Goal: Learn about a topic: Learn about a topic

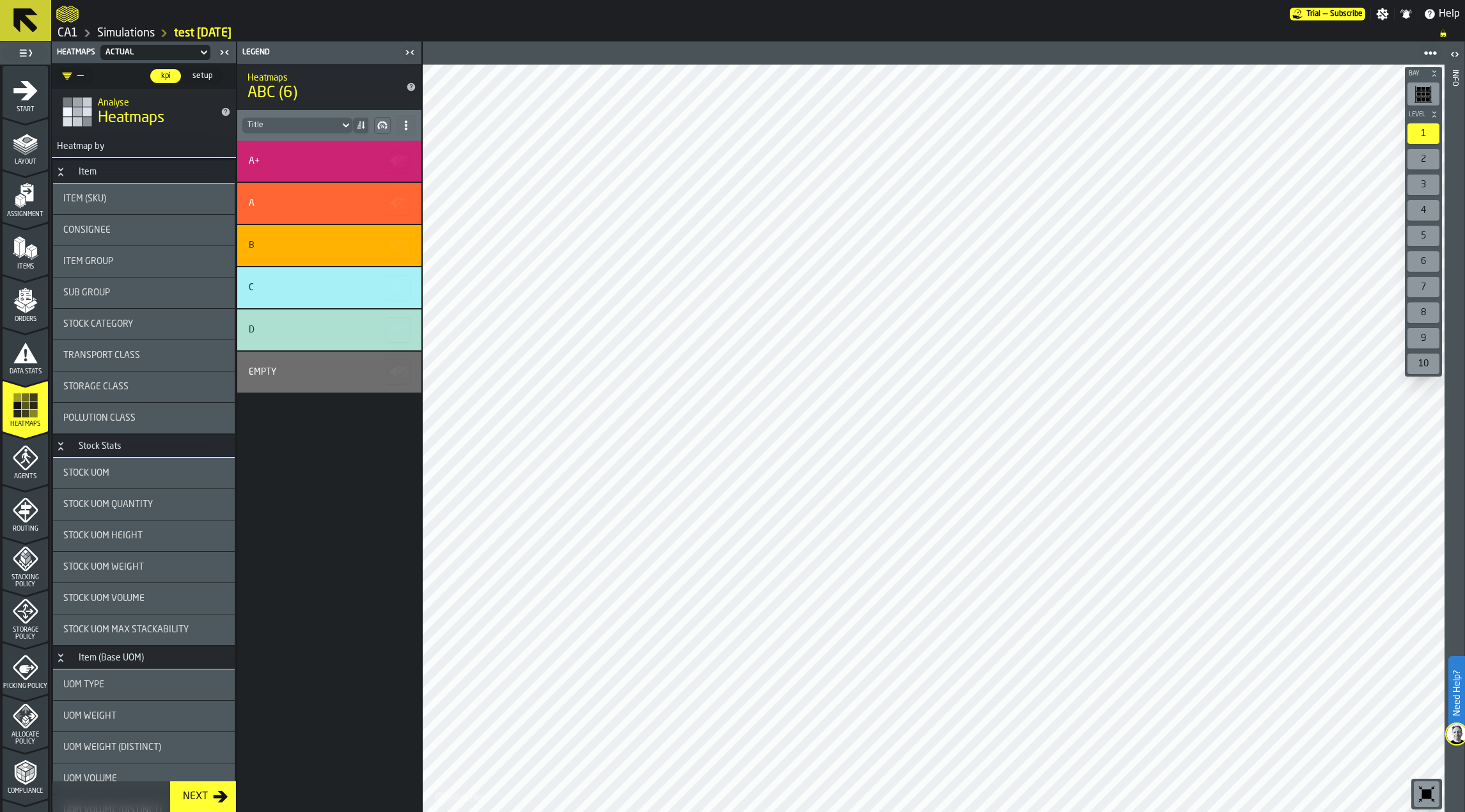
click at [1426, 161] on div "2" at bounding box center [1424, 159] width 32 height 20
click at [22, 199] on polygon "menu Assignment" at bounding box center [22, 201] width 4 height 9
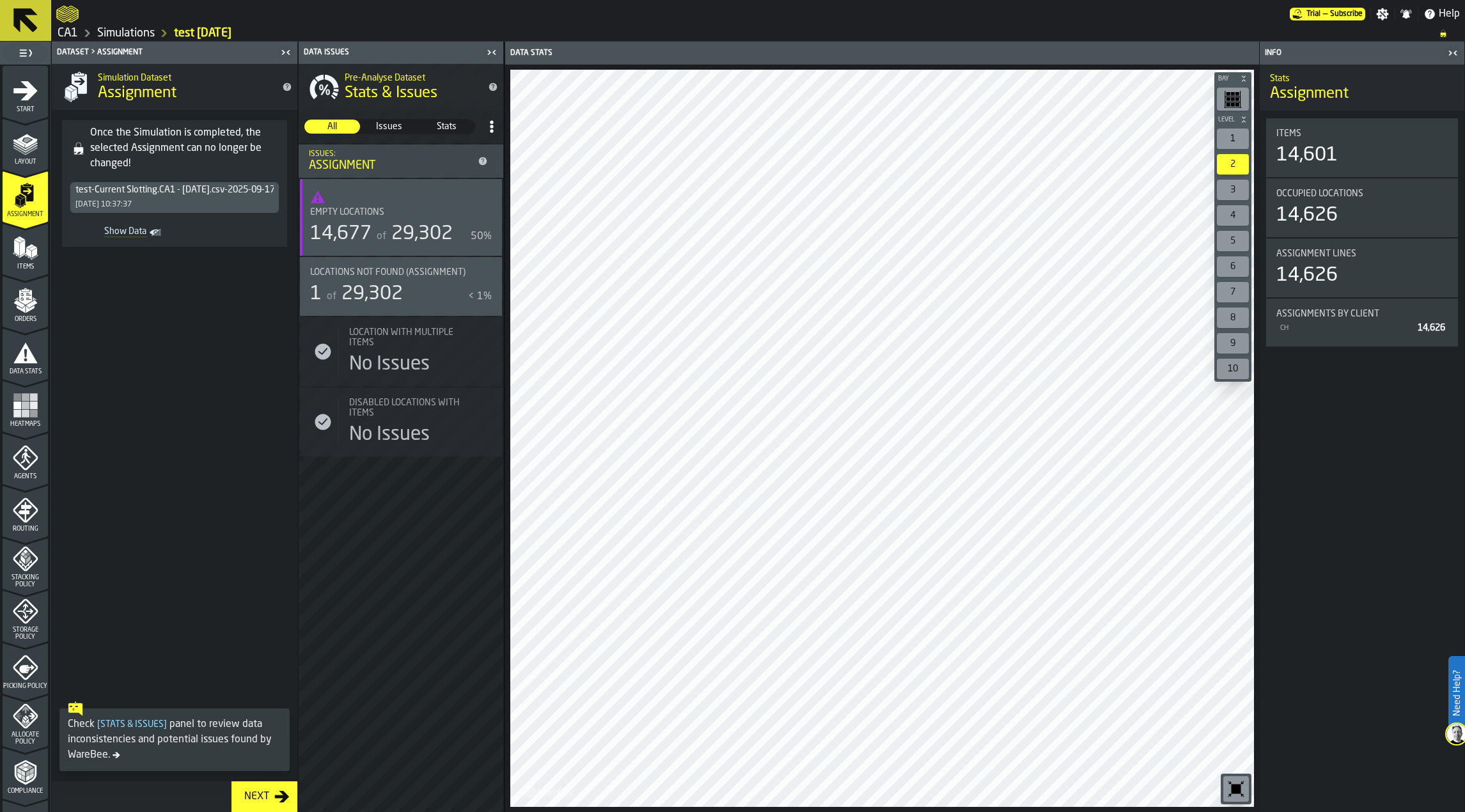
drag, startPoint x: 430, startPoint y: 285, endPoint x: 447, endPoint y: 290, distance: 17.7
click at [430, 285] on div "1 of 29,302" at bounding box center [386, 294] width 153 height 23
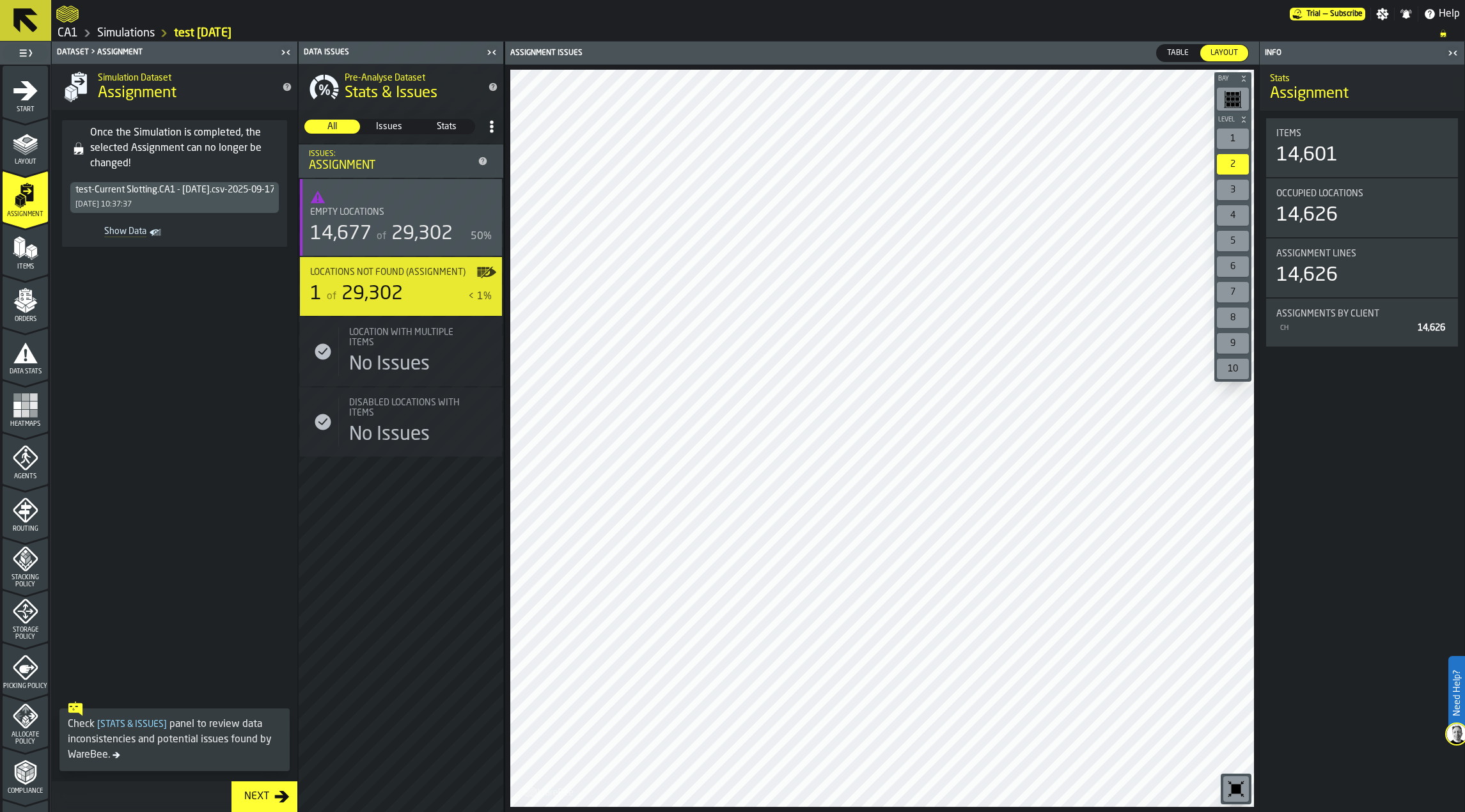
click at [25, 361] on icon "menu Data Stats" at bounding box center [26, 352] width 25 height 20
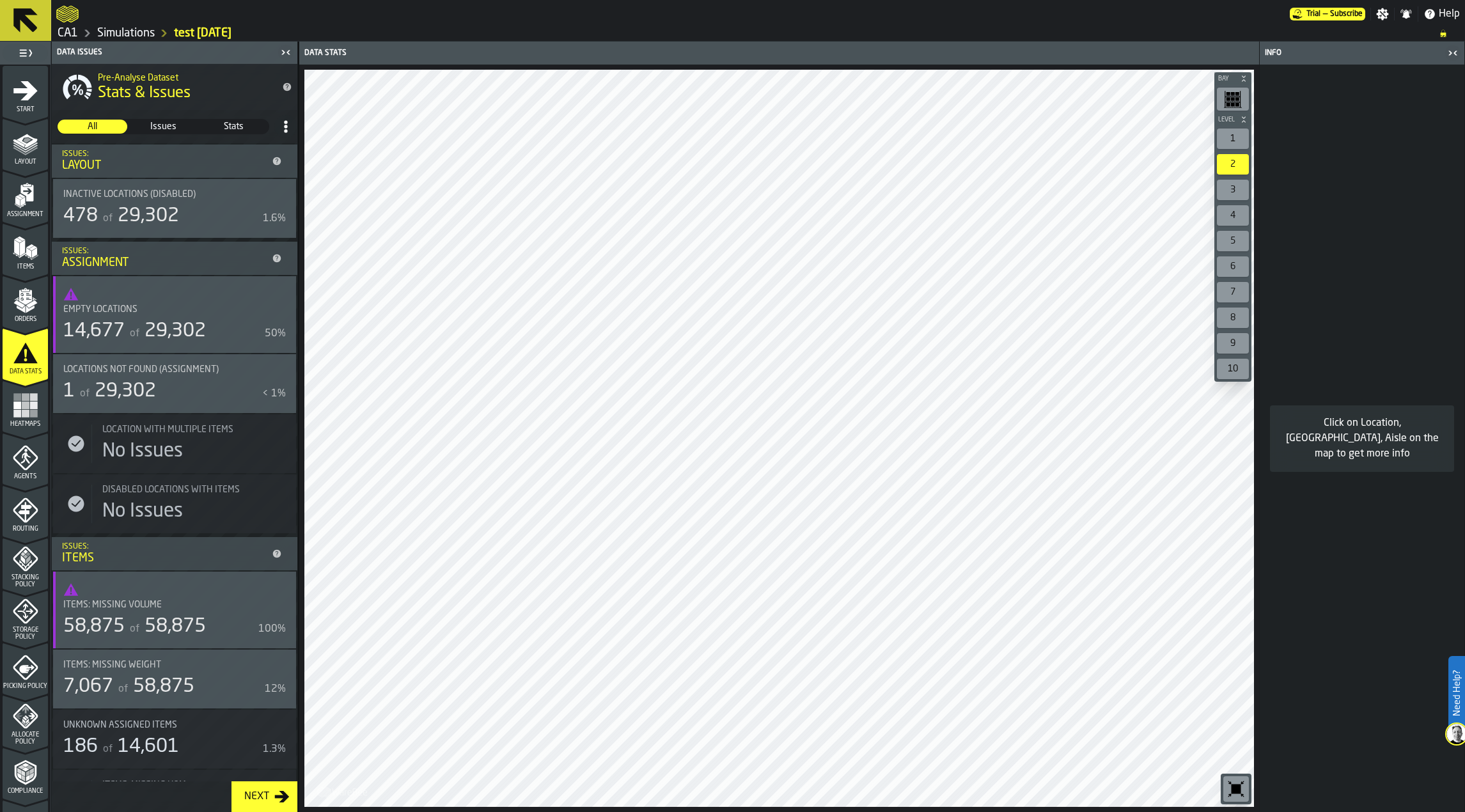
click at [30, 414] on rect "menu Heatmaps" at bounding box center [33, 413] width 8 height 8
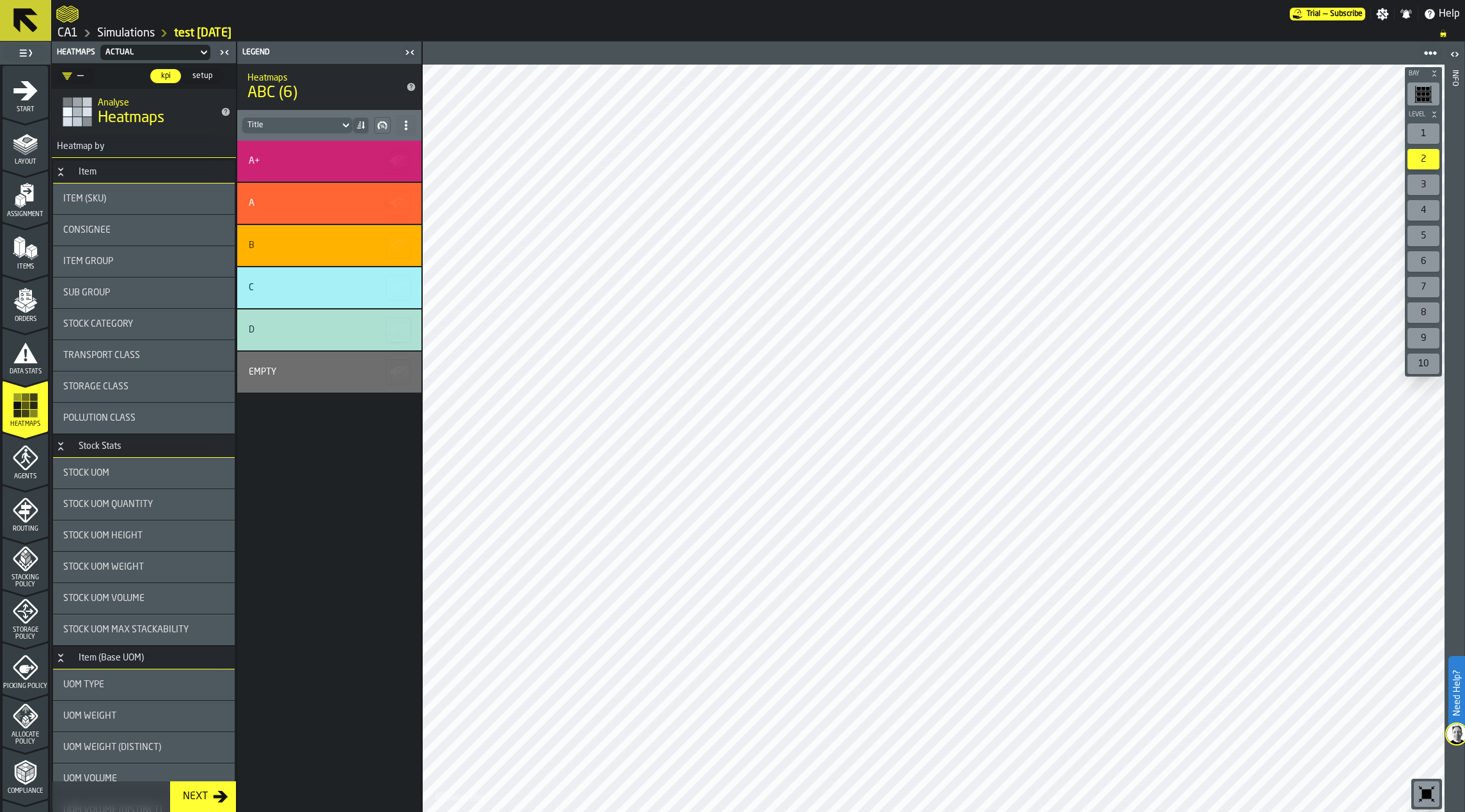
click at [342, 122] on icon at bounding box center [346, 125] width 13 height 15
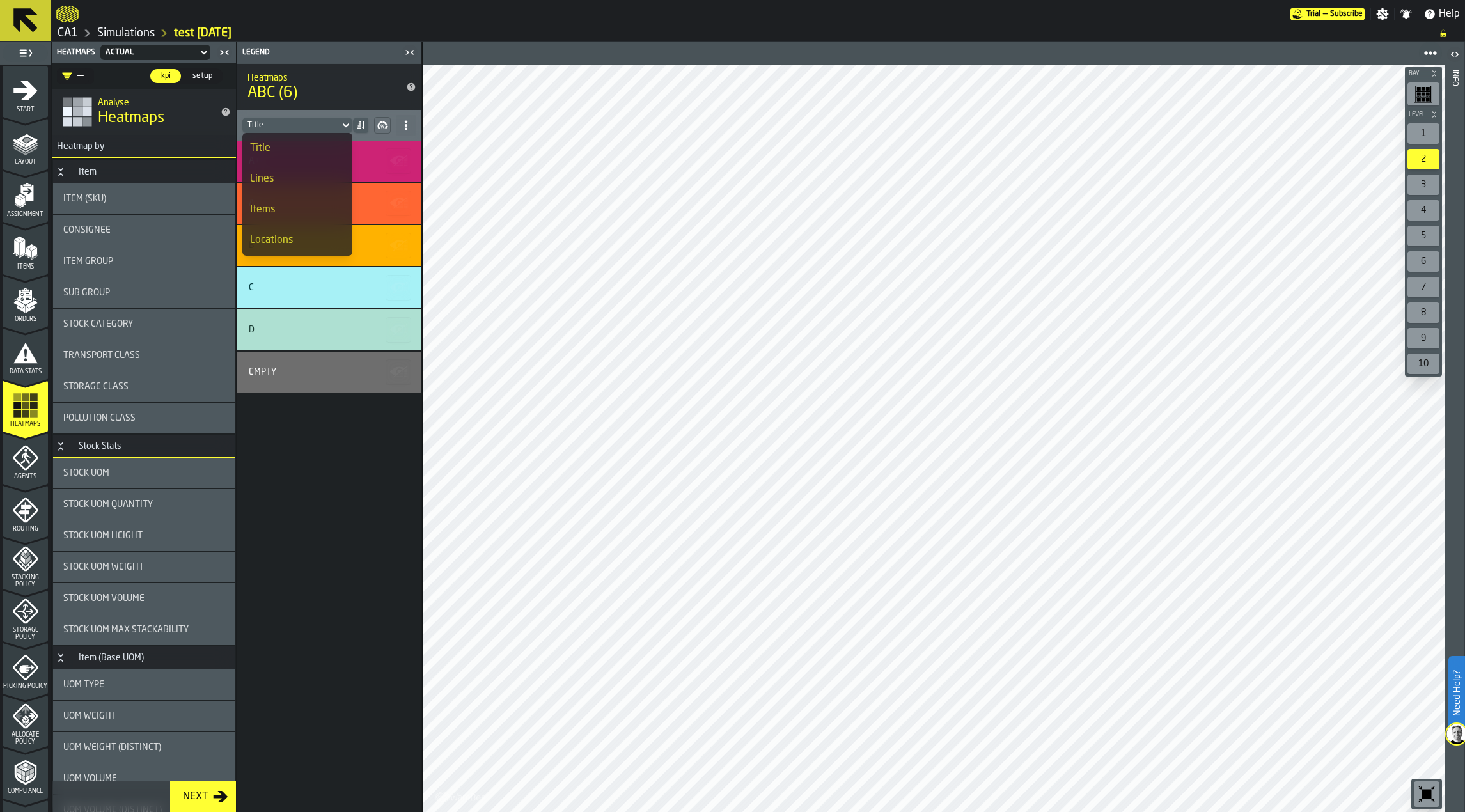
click at [299, 212] on div "Items" at bounding box center [297, 209] width 95 height 15
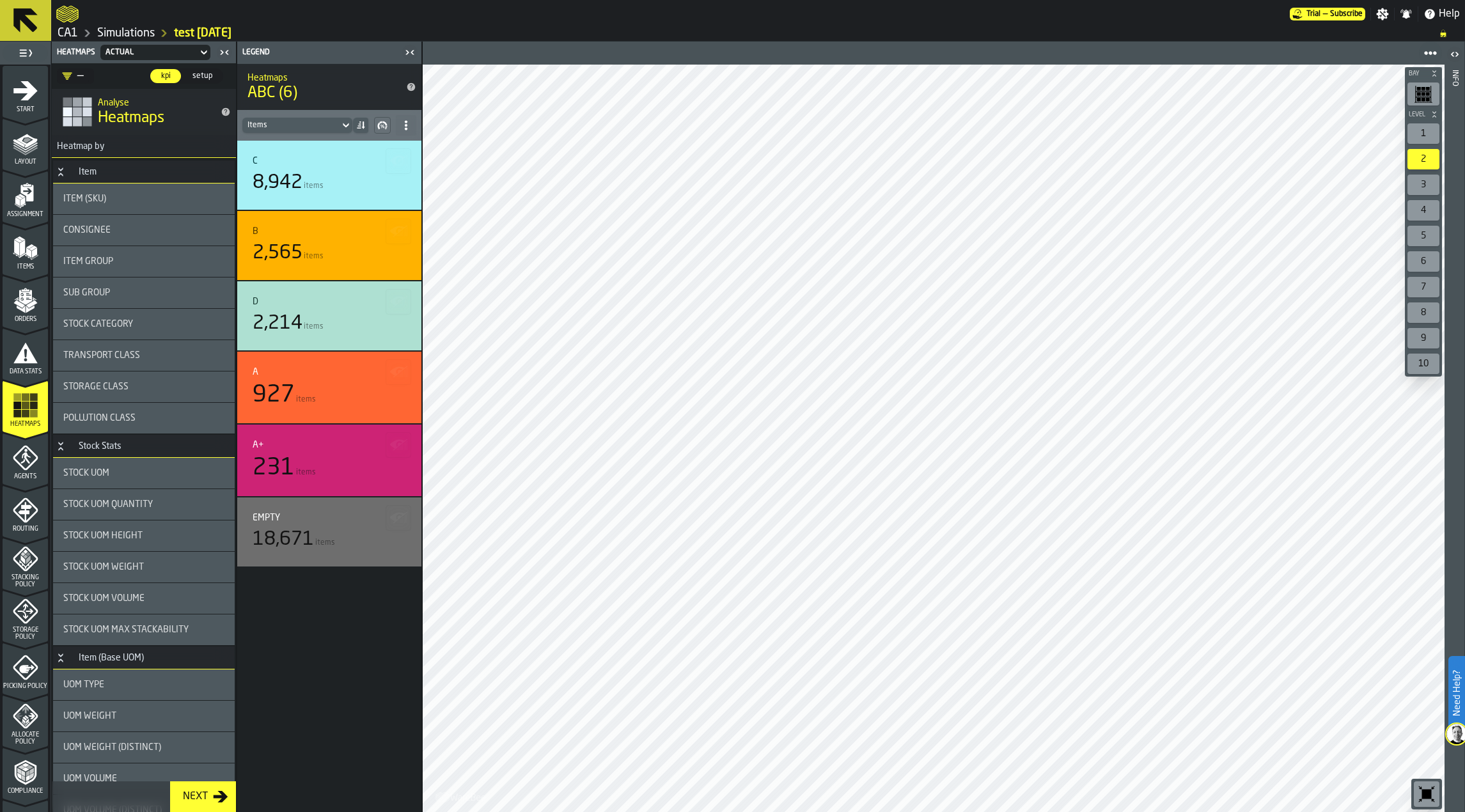
click at [346, 126] on icon at bounding box center [346, 125] width 6 height 4
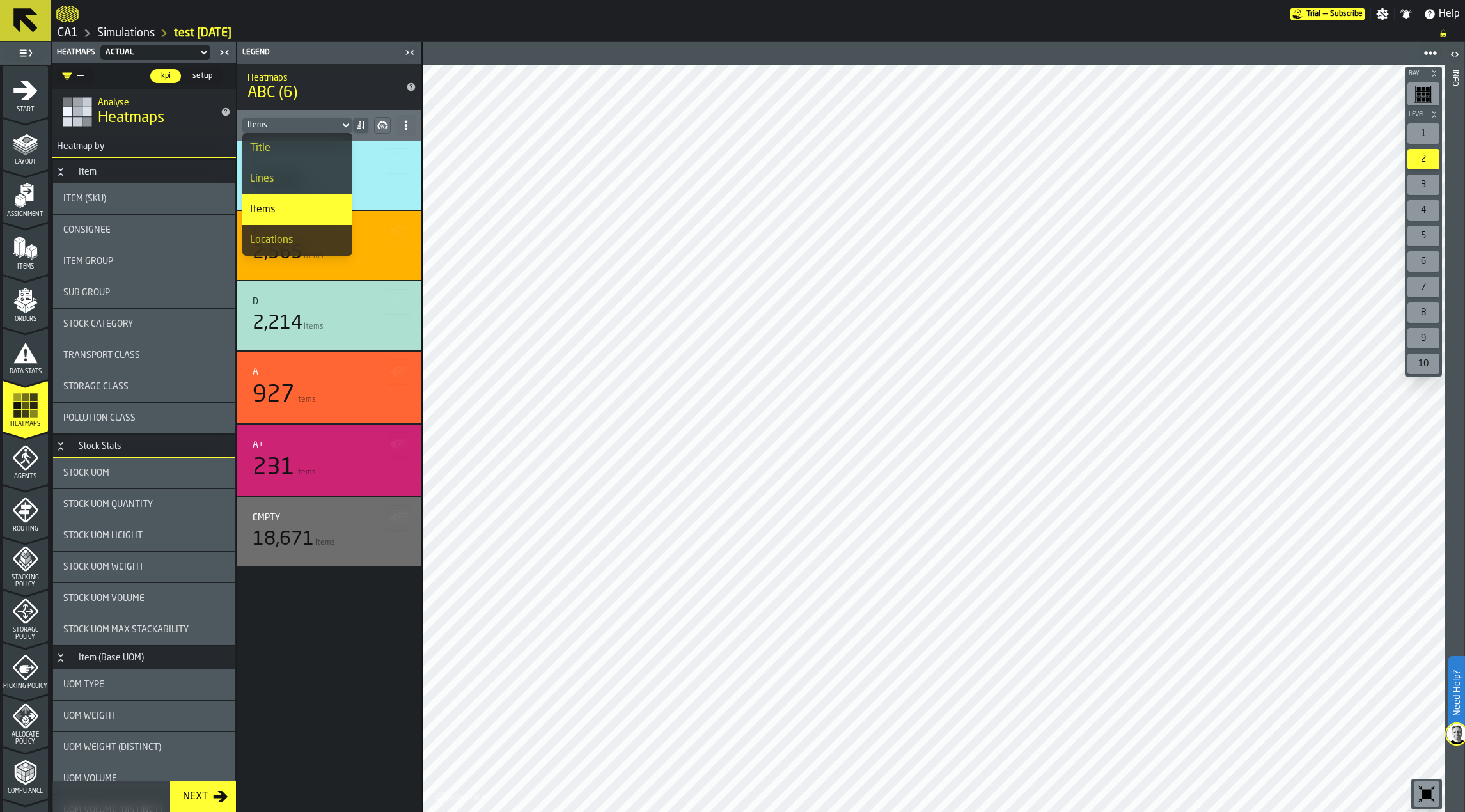
click at [301, 236] on div "Locations" at bounding box center [297, 240] width 95 height 15
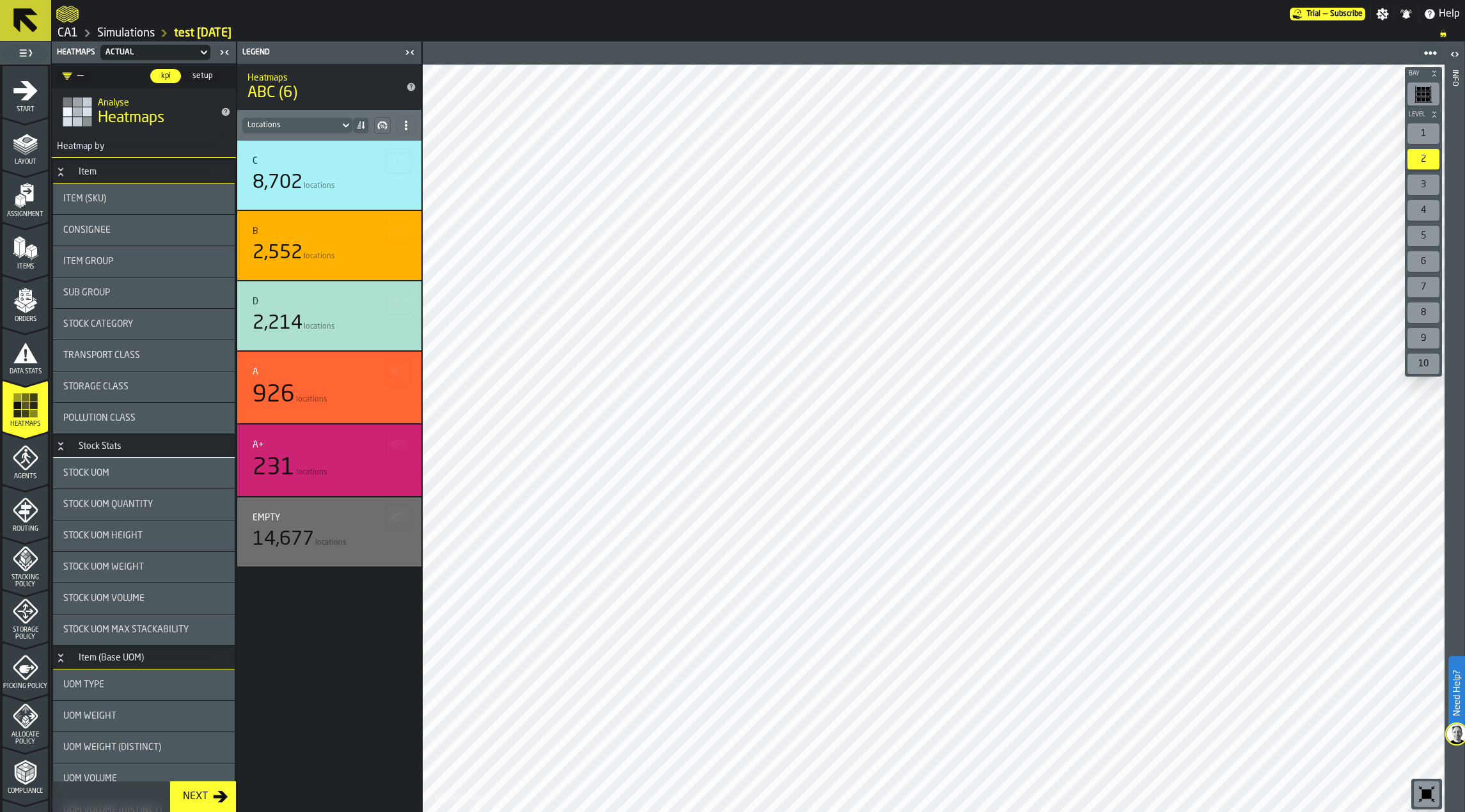
click at [156, 257] on div "Item Group" at bounding box center [143, 261] width 161 height 10
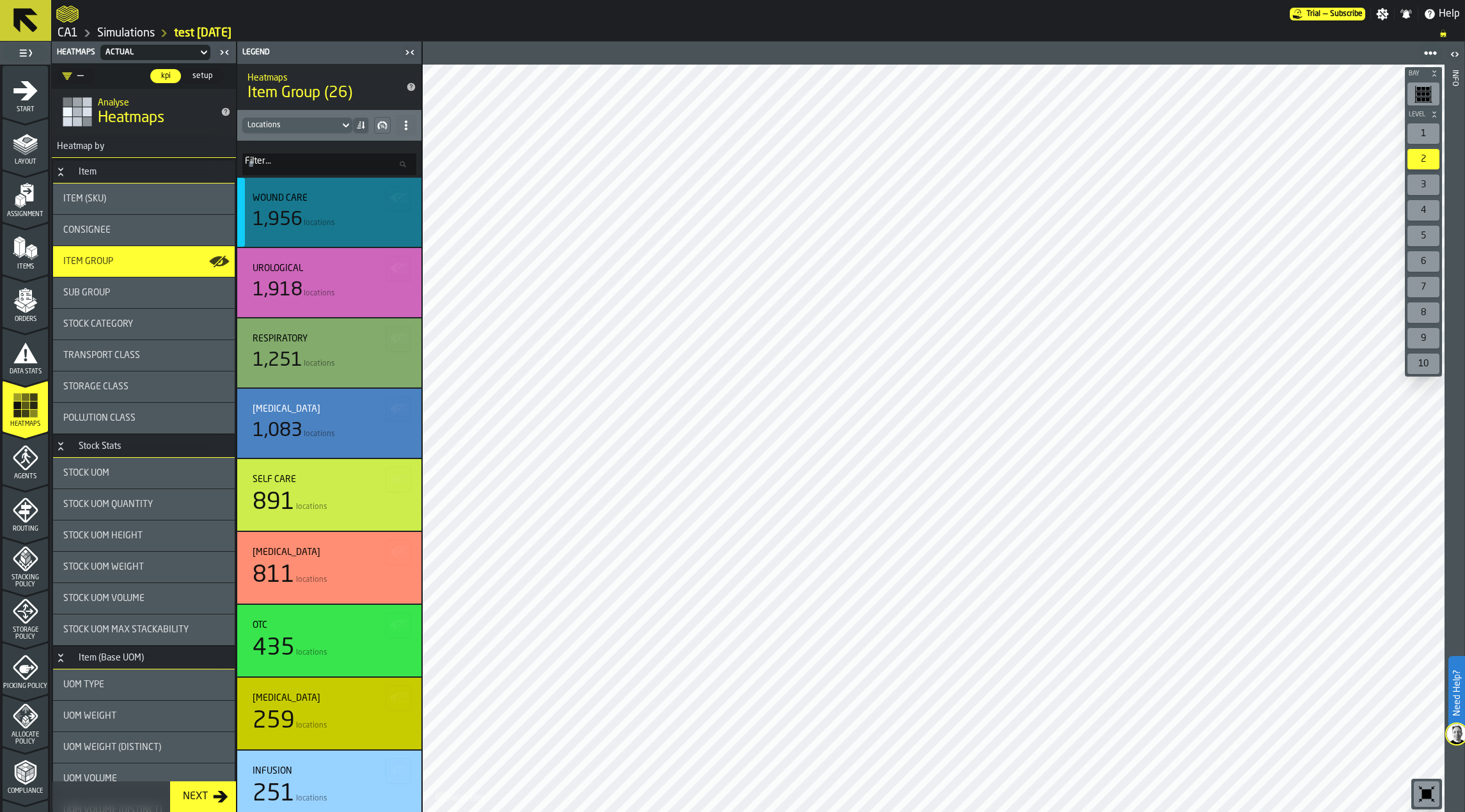
click at [341, 203] on div "Wound Care" at bounding box center [330, 198] width 154 height 10
click at [1424, 141] on div "1" at bounding box center [1424, 133] width 32 height 20
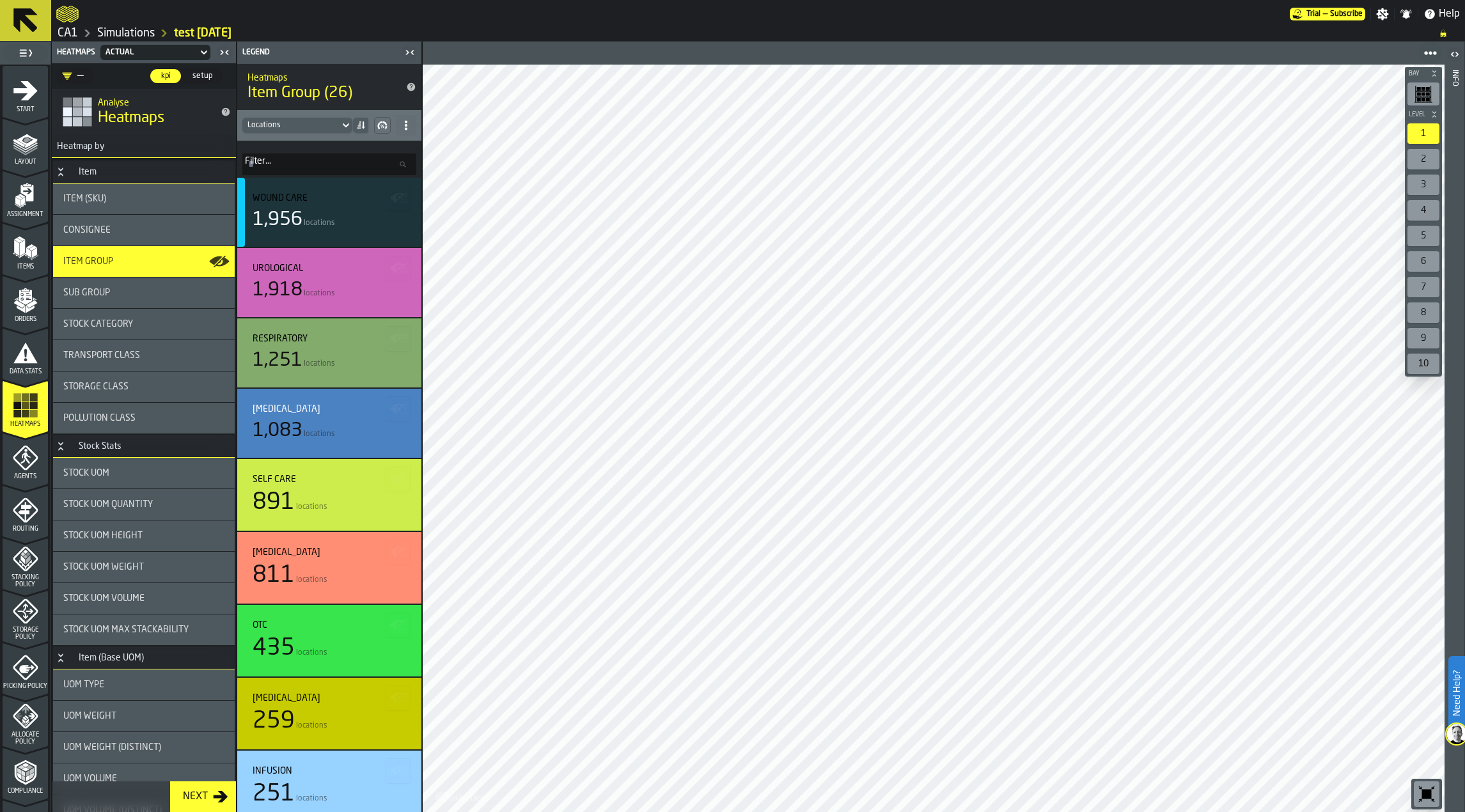
click at [1428, 99] on rect "button-toolbar-undefined" at bounding box center [1428, 99] width 4 height 3
click at [352, 305] on div "Urological 1,918 locations" at bounding box center [330, 282] width 184 height 69
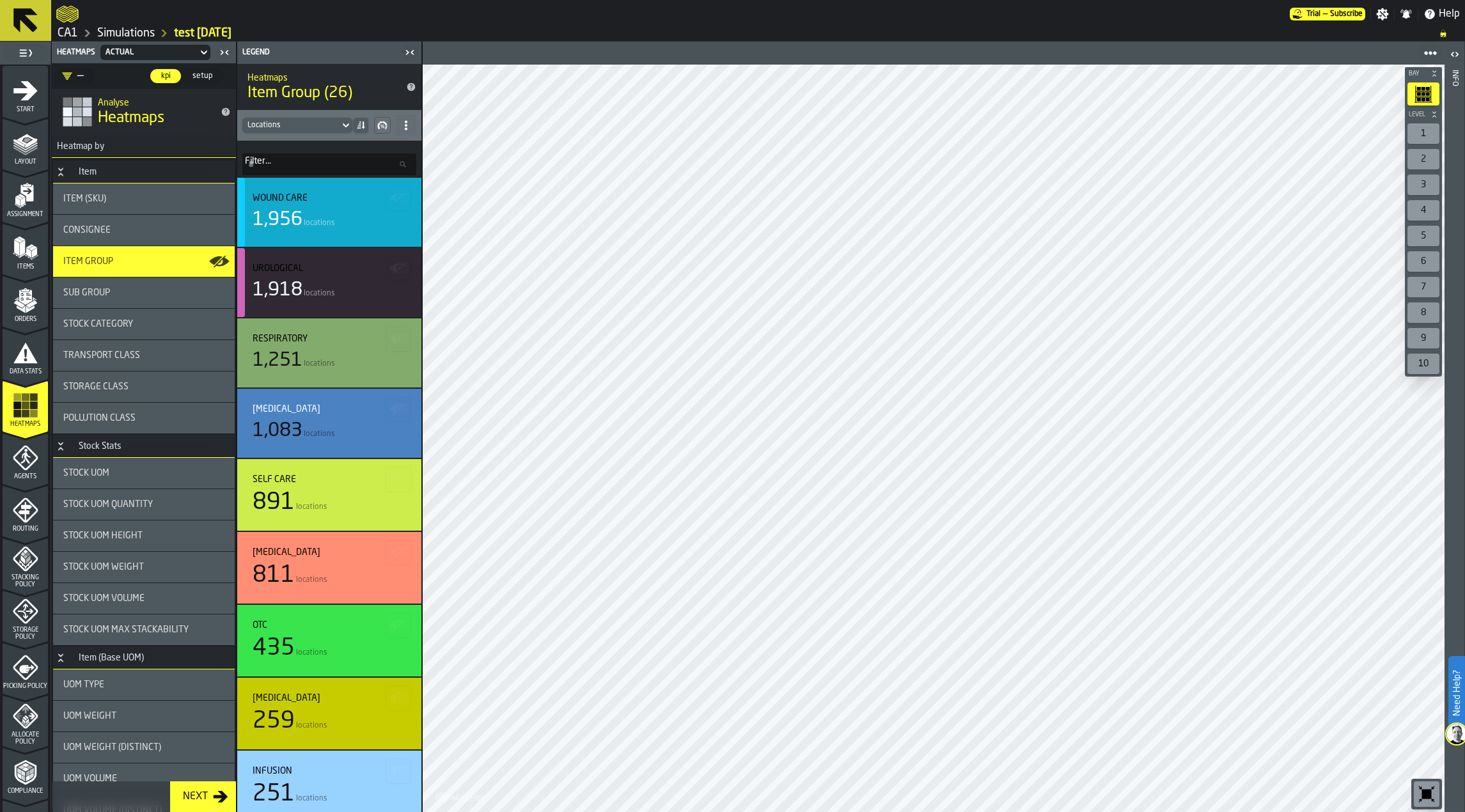
click at [393, 198] on icon "button-" at bounding box center [399, 198] width 20 height 20
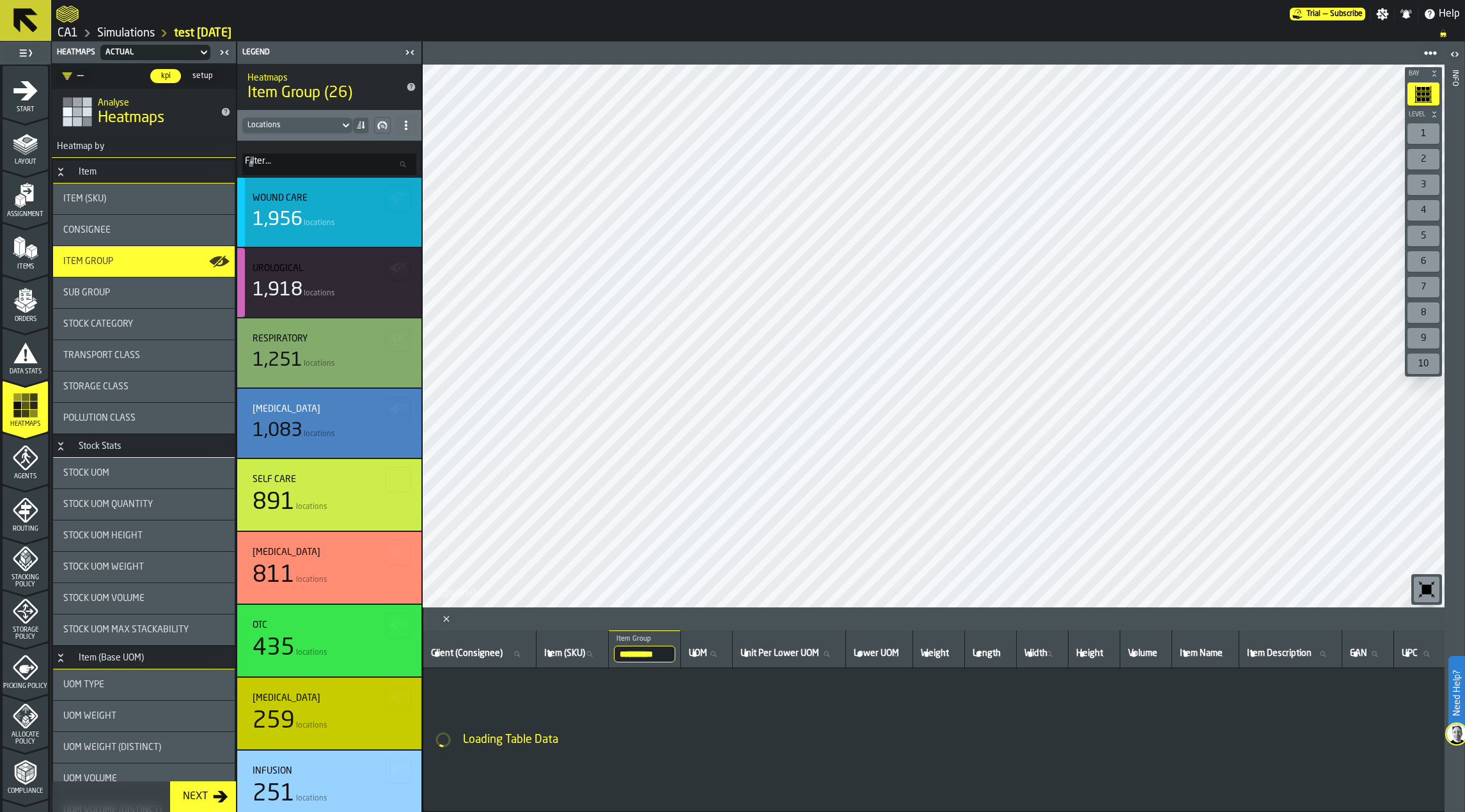
click at [404, 203] on rect "button-" at bounding box center [406, 203] width 4 height 1
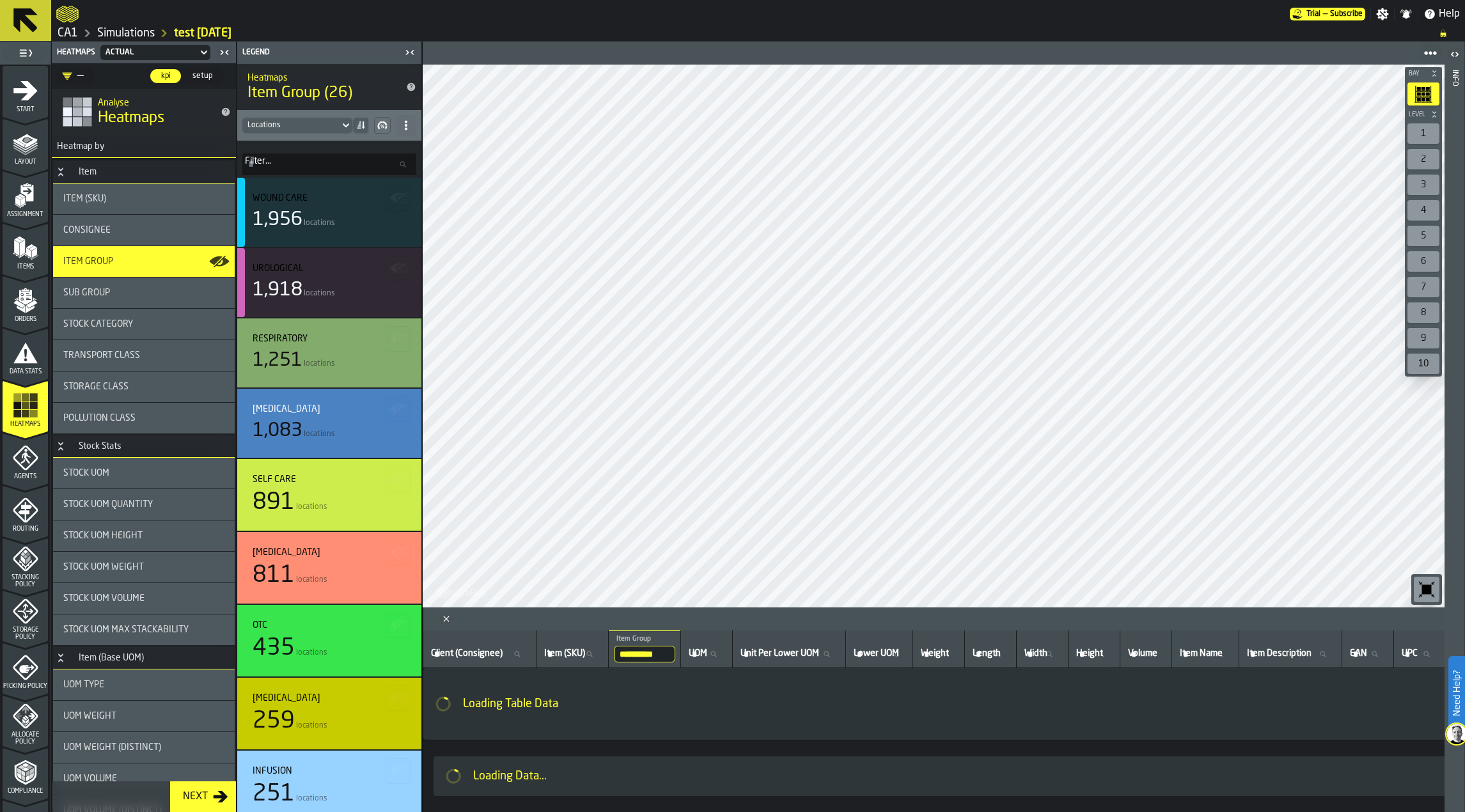
click at [448, 619] on icon "Close" at bounding box center [446, 619] width 13 height 13
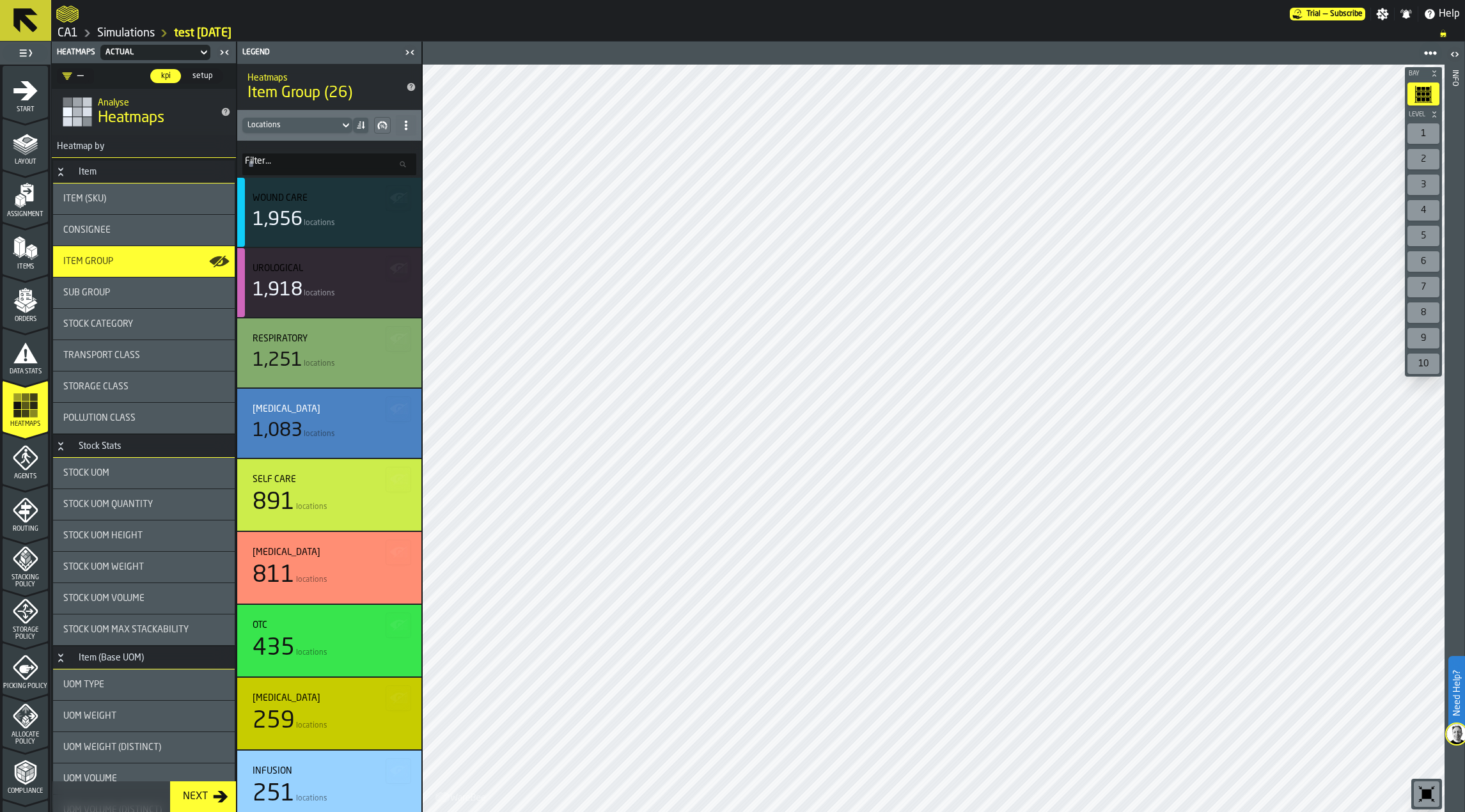
click at [149, 300] on div "Sub Group" at bounding box center [143, 293] width 182 height 30
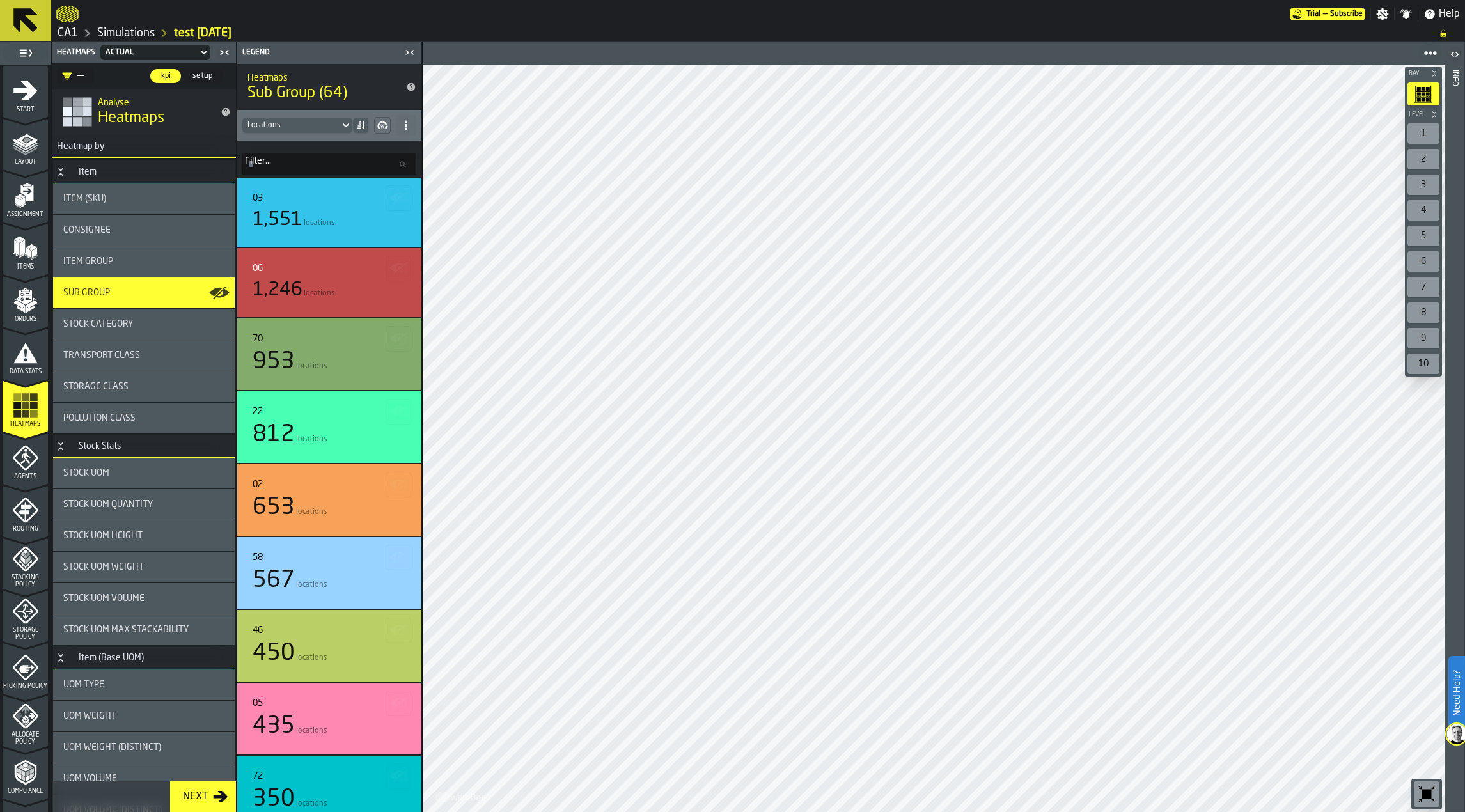
click at [167, 267] on div "Item Group" at bounding box center [143, 261] width 161 height 10
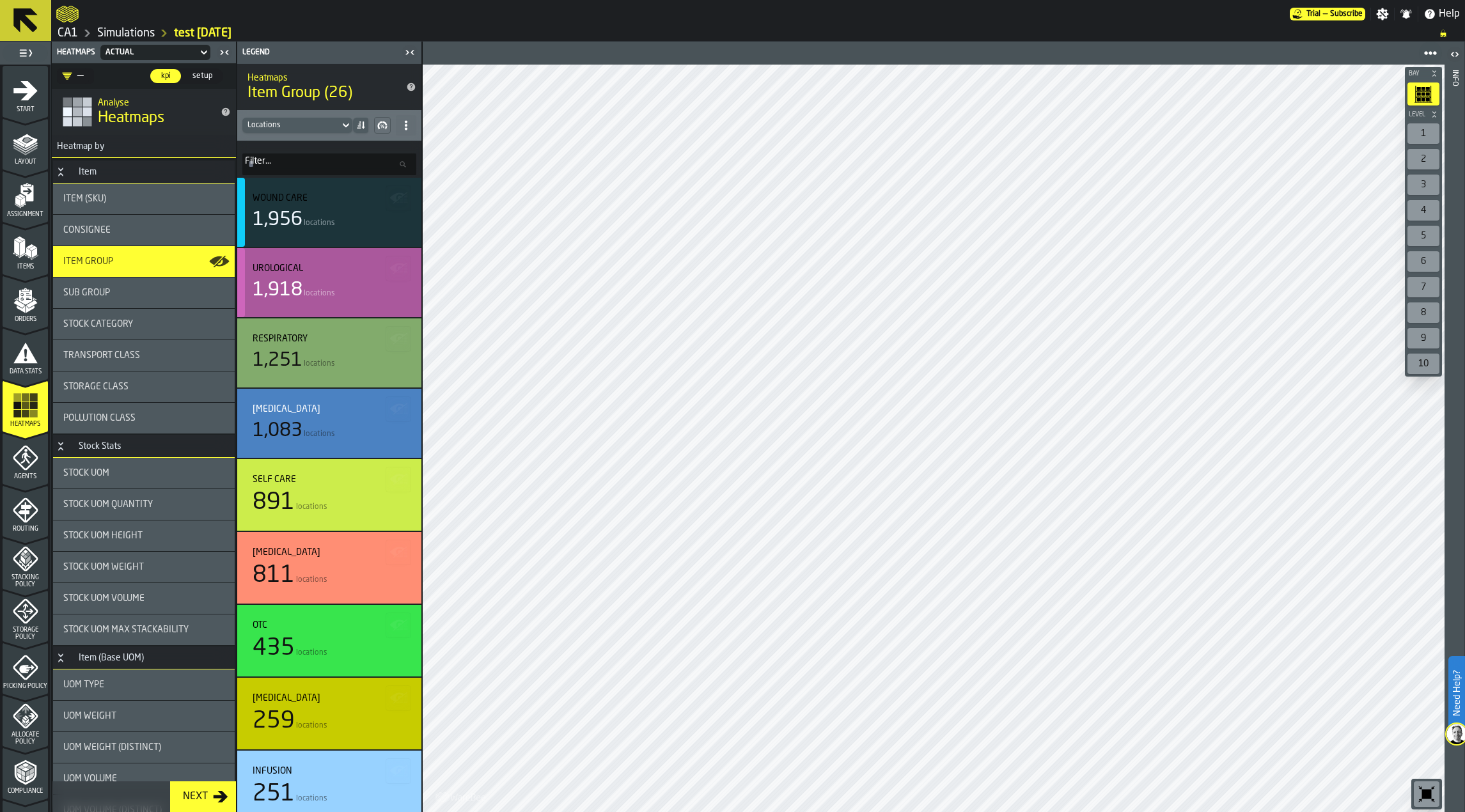
click at [349, 267] on div "Urological" at bounding box center [330, 269] width 154 height 10
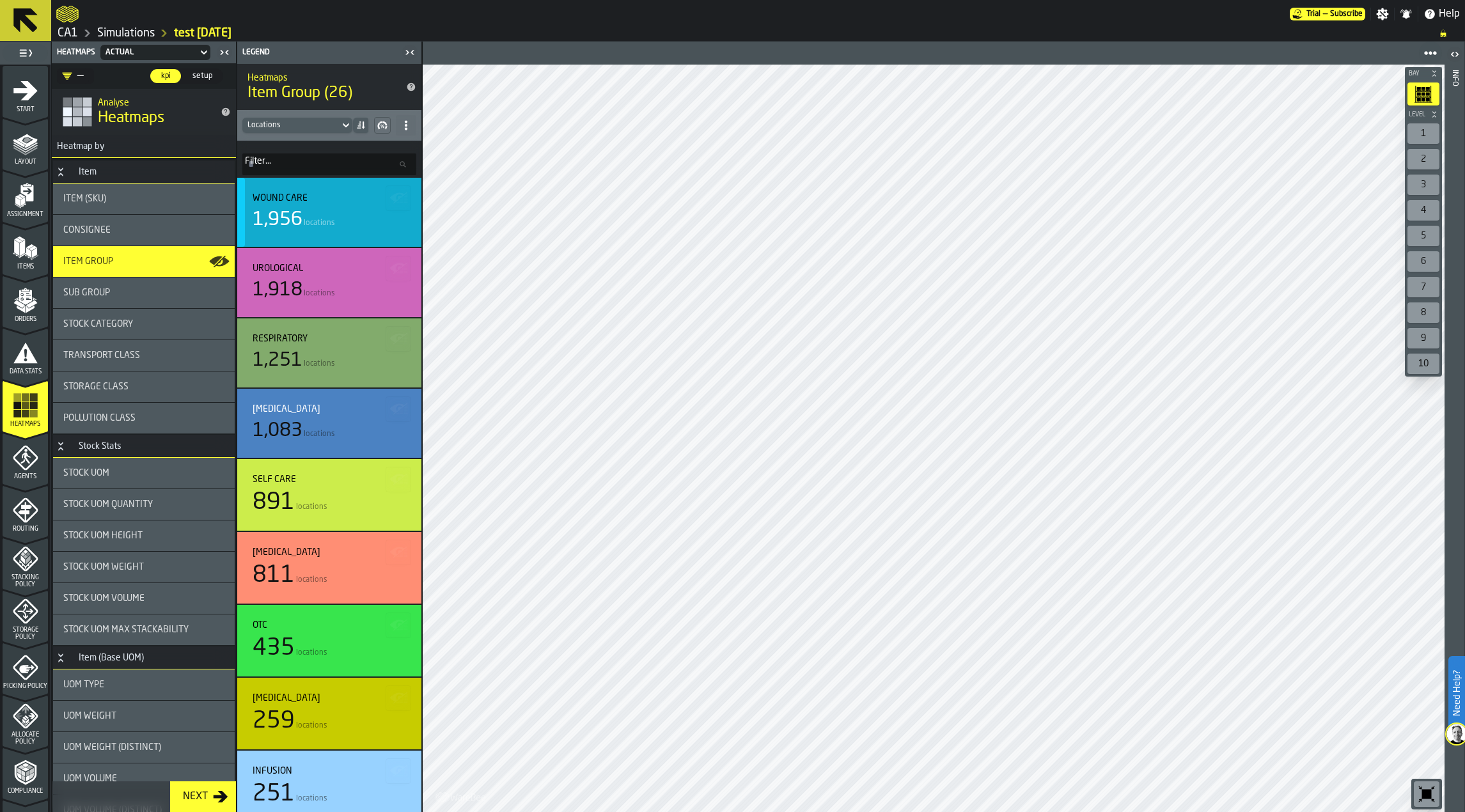
click at [345, 203] on div "Wound Care" at bounding box center [330, 198] width 154 height 10
click at [405, 125] on icon at bounding box center [406, 125] width 10 height 10
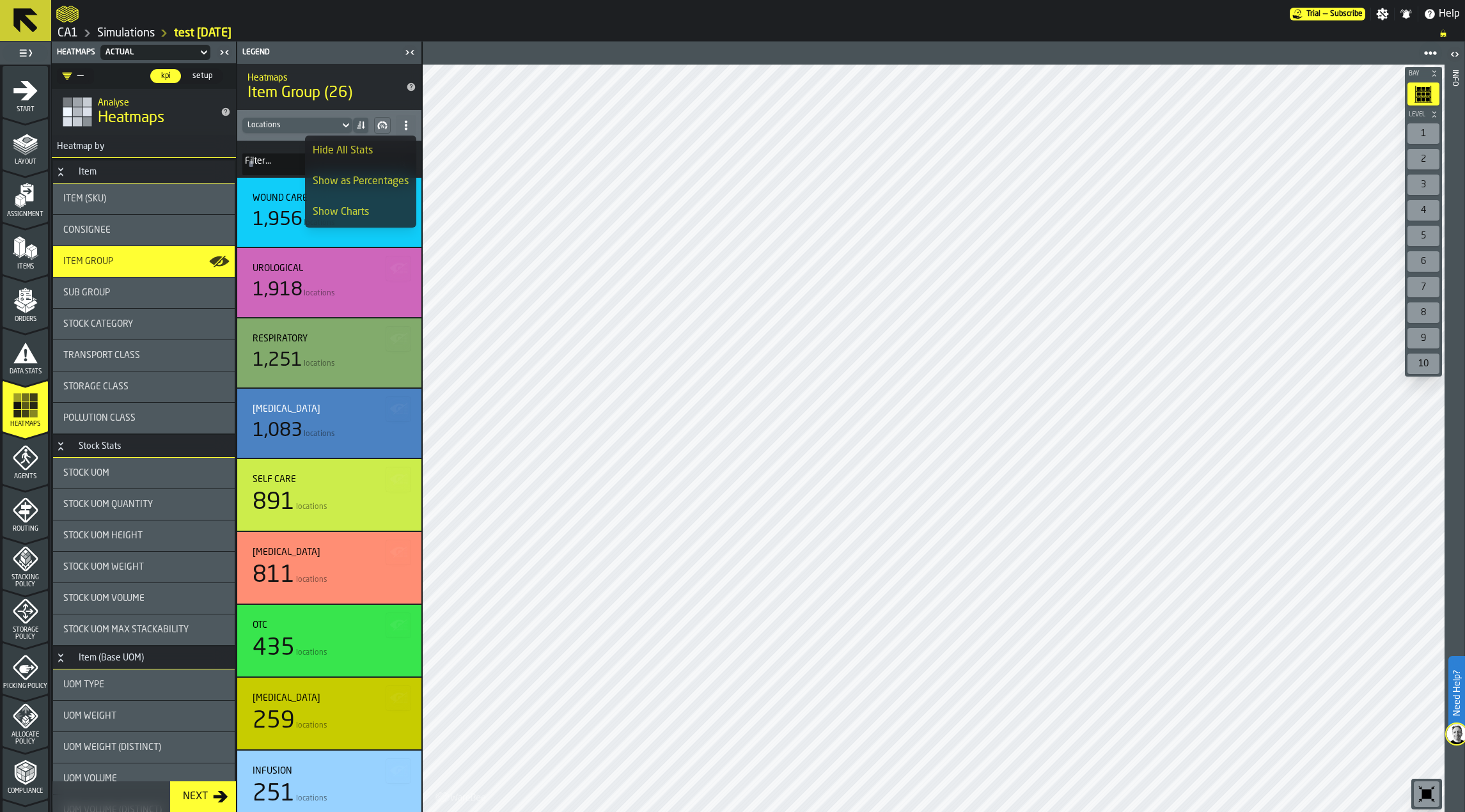
click at [388, 185] on div "Show as Percentages" at bounding box center [361, 181] width 96 height 15
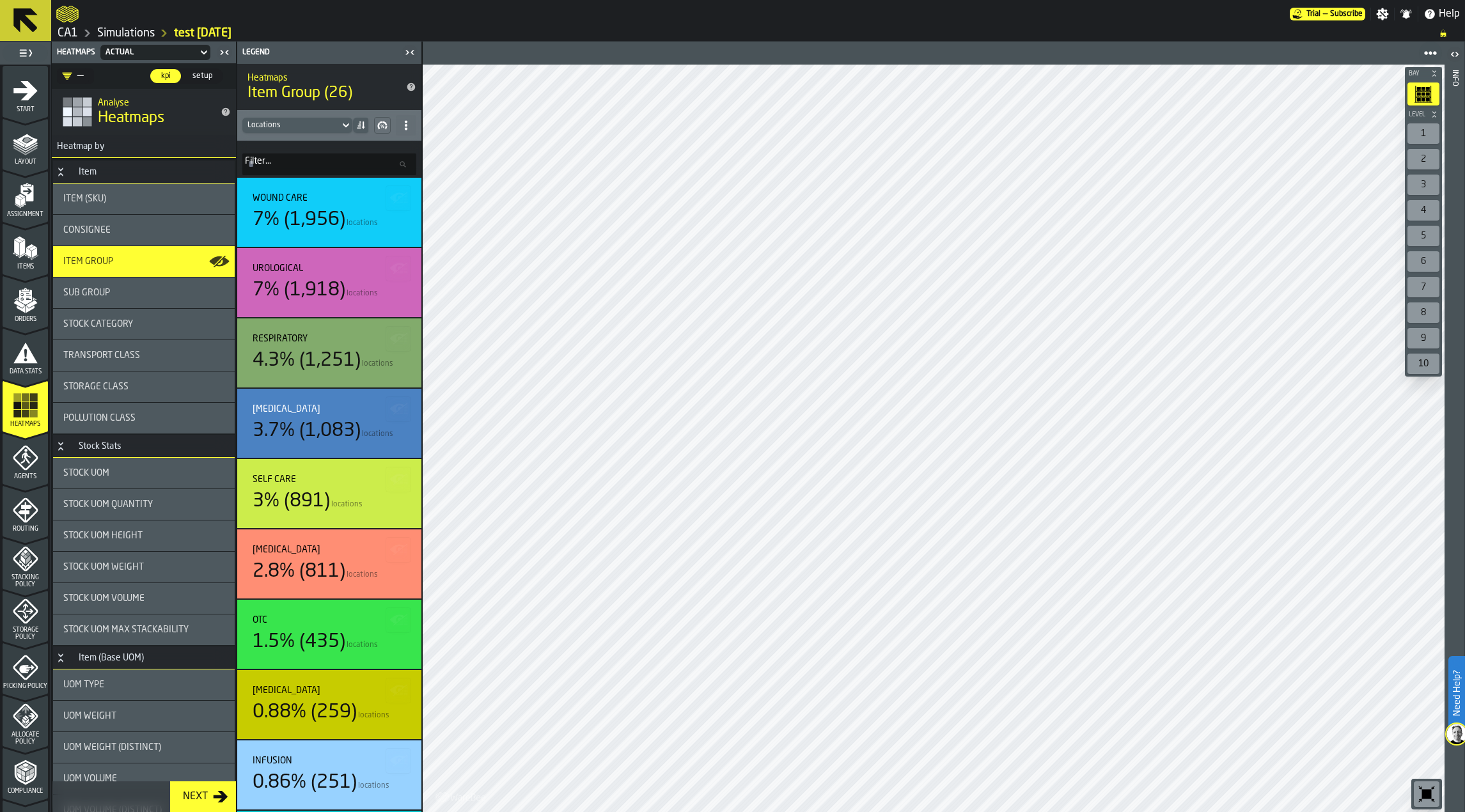
click at [36, 409] on rect "menu Heatmaps" at bounding box center [33, 405] width 8 height 8
click at [182, 261] on div "Item Group" at bounding box center [143, 261] width 161 height 10
click at [1426, 133] on div "1" at bounding box center [1424, 133] width 32 height 20
click at [138, 204] on div "Item (SKU)" at bounding box center [143, 198] width 161 height 10
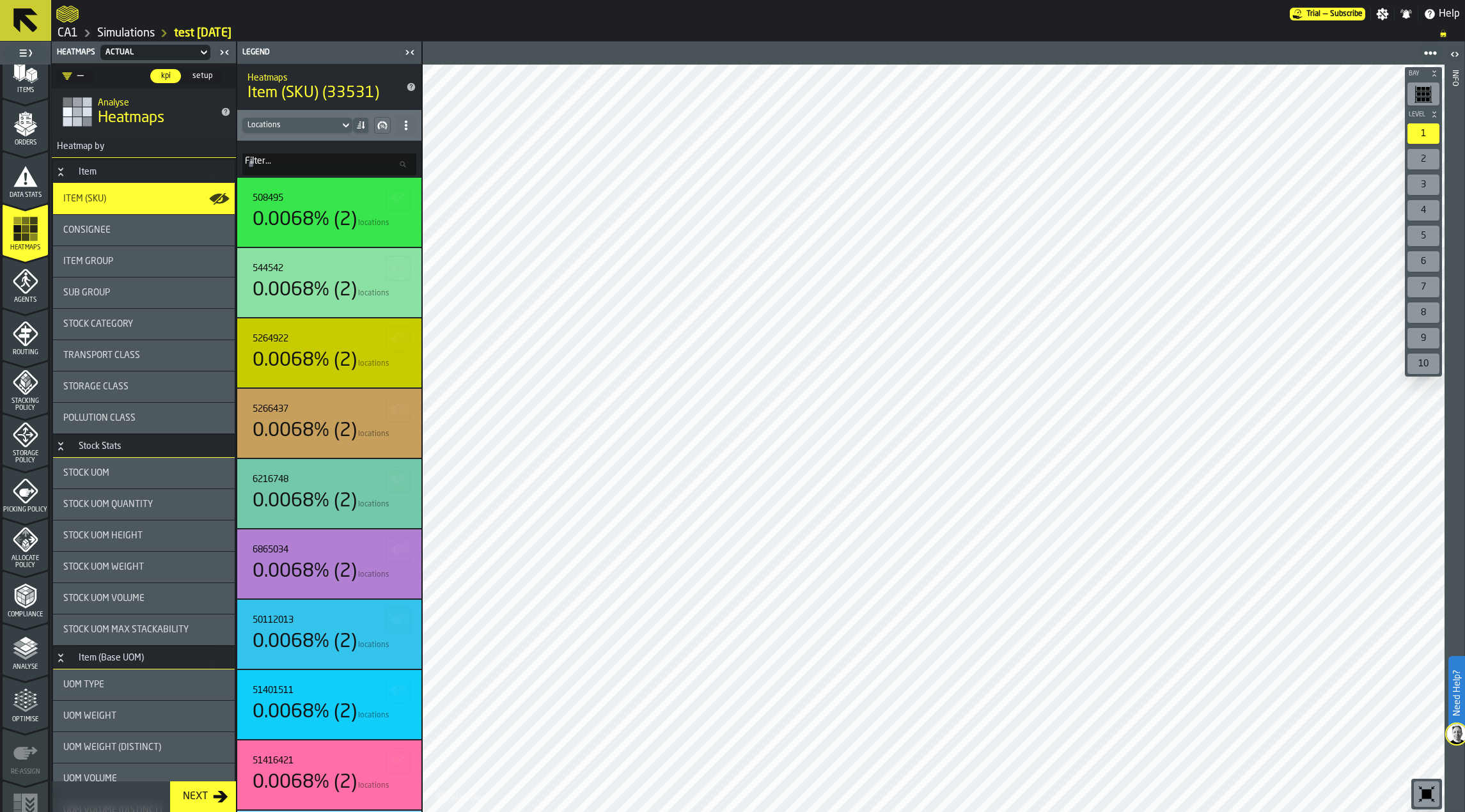
scroll to position [196, 0]
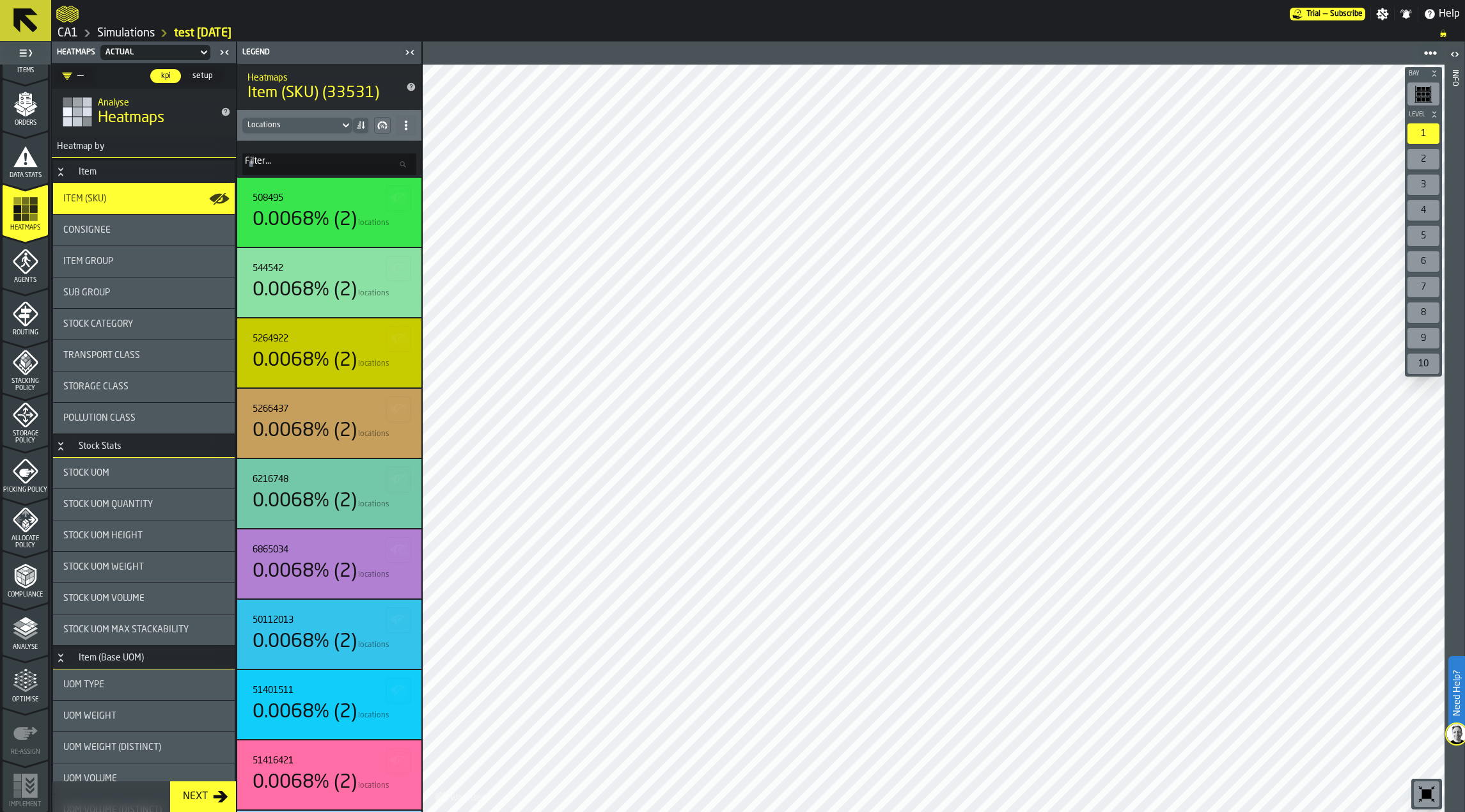
click at [28, 643] on div "Analyse" at bounding box center [25, 633] width 46 height 35
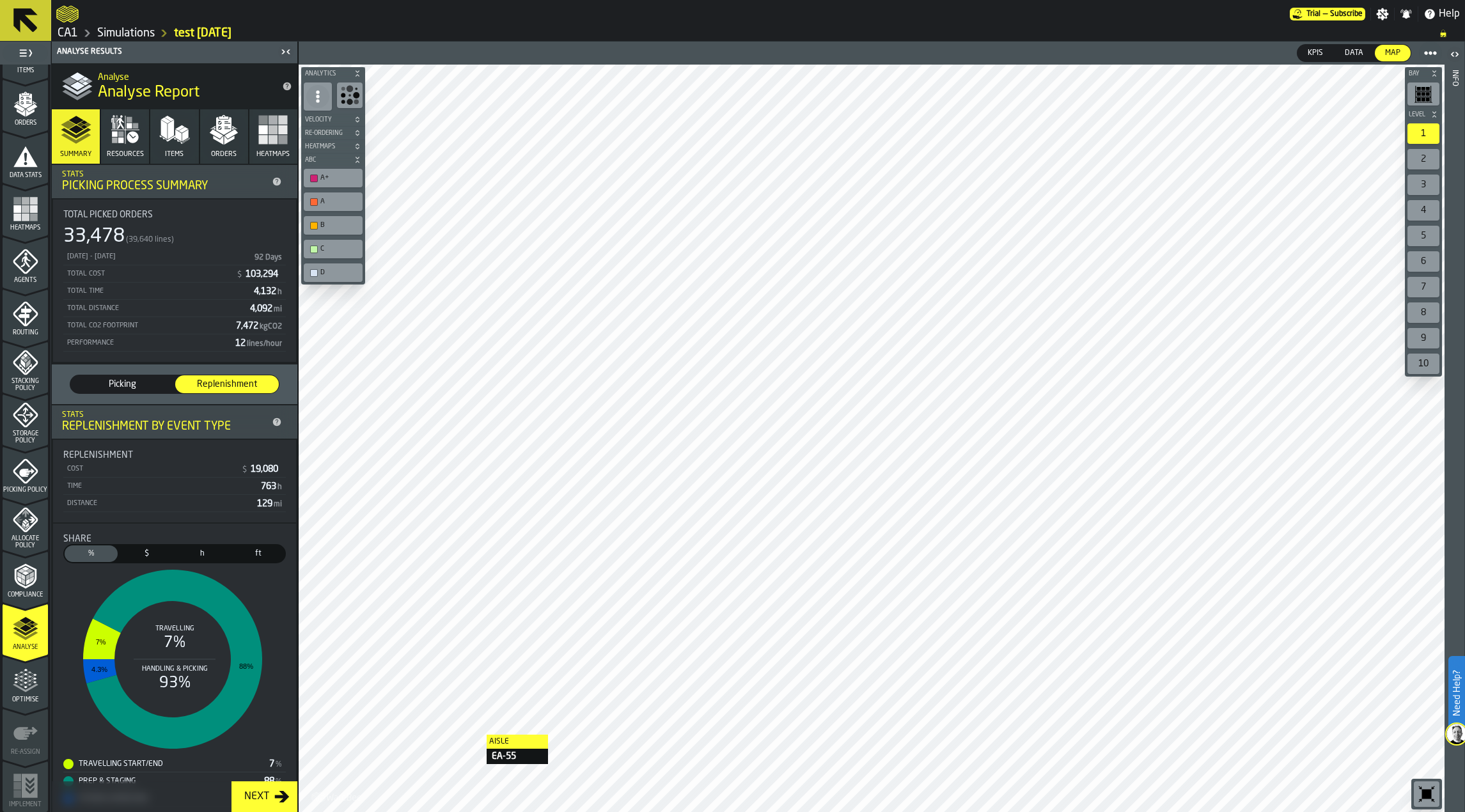
click at [156, 384] on span "Picking" at bounding box center [122, 385] width 93 height 13
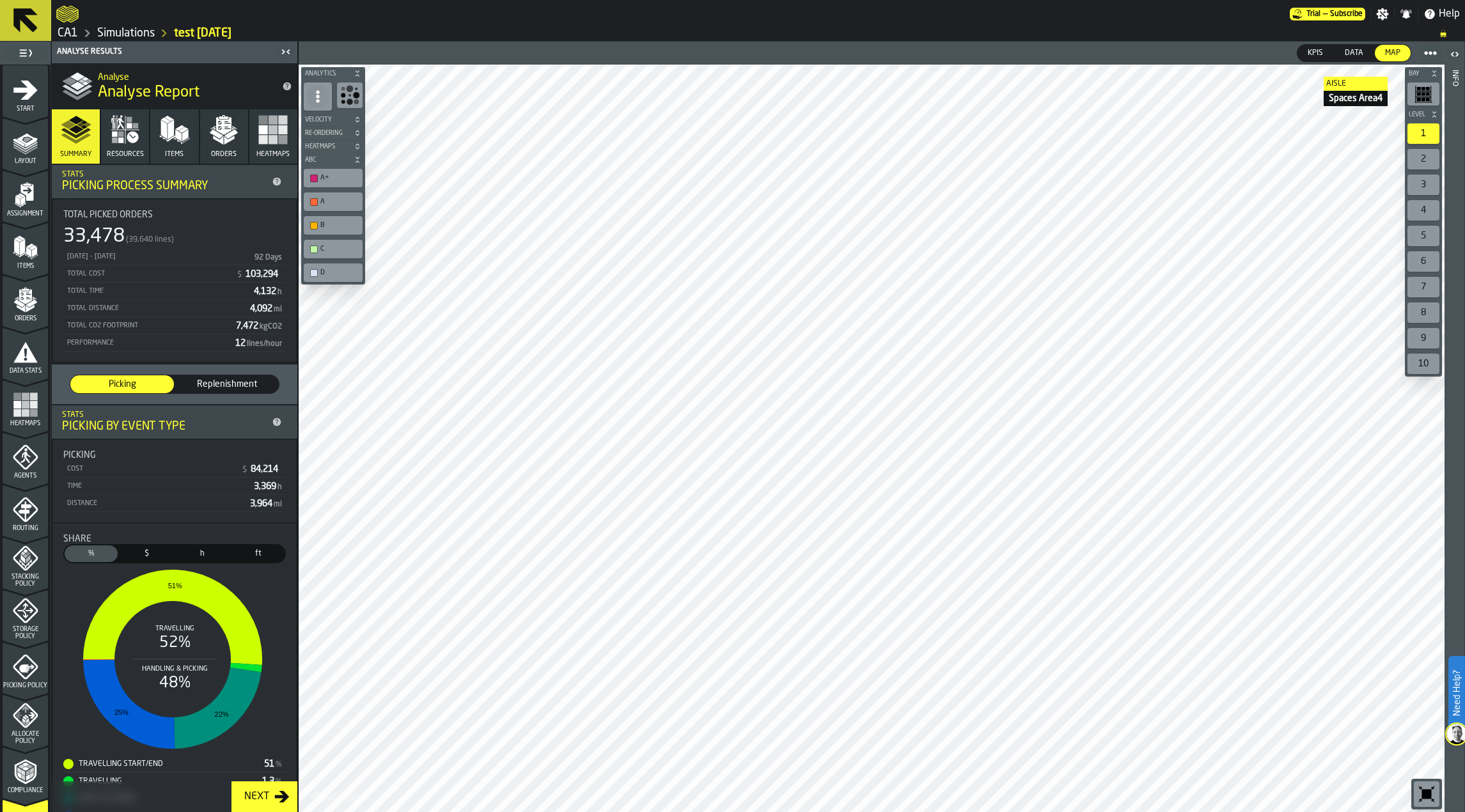
scroll to position [0, 0]
click at [28, 355] on icon "menu Data Stats" at bounding box center [26, 352] width 25 height 20
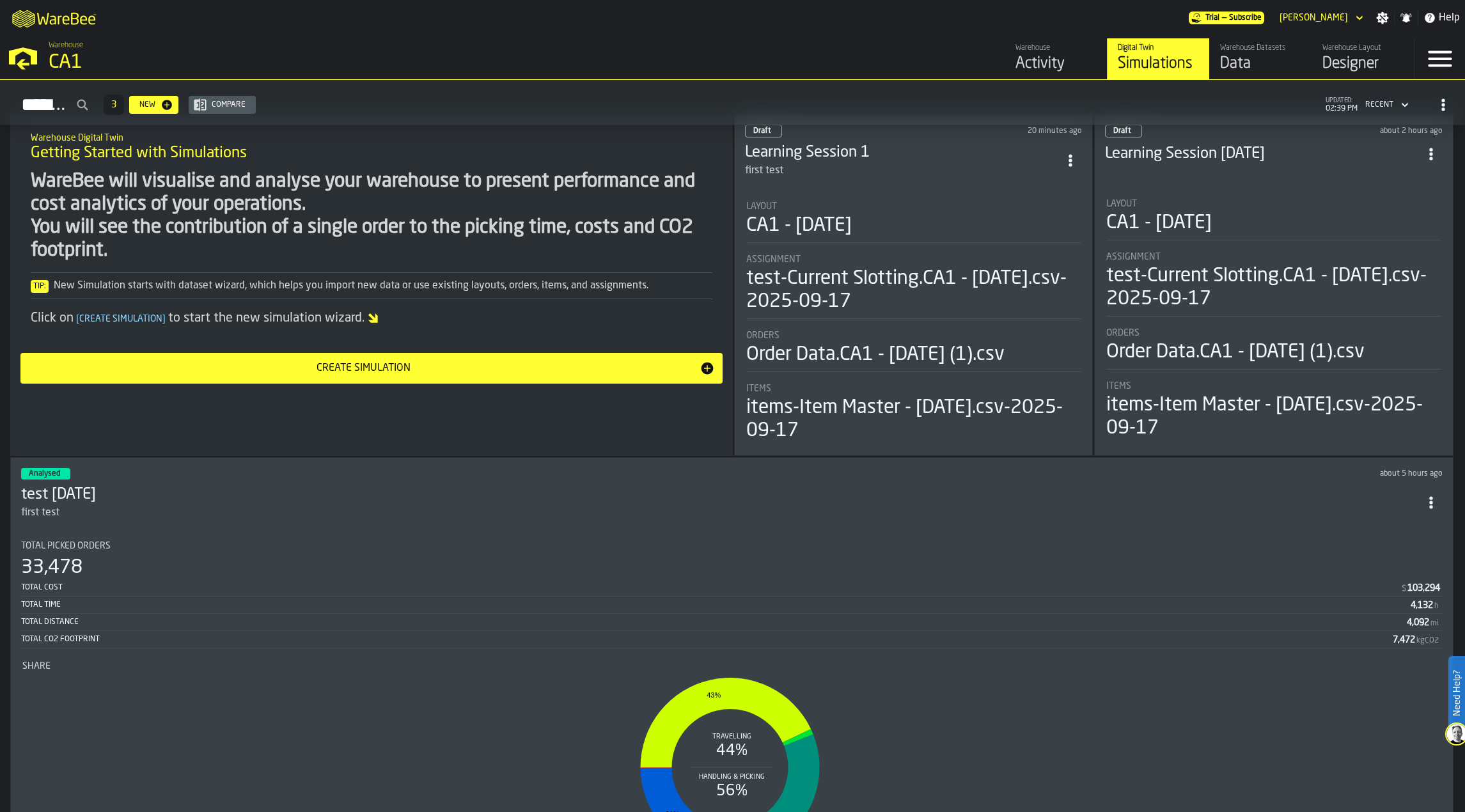
scroll to position [1034, 0]
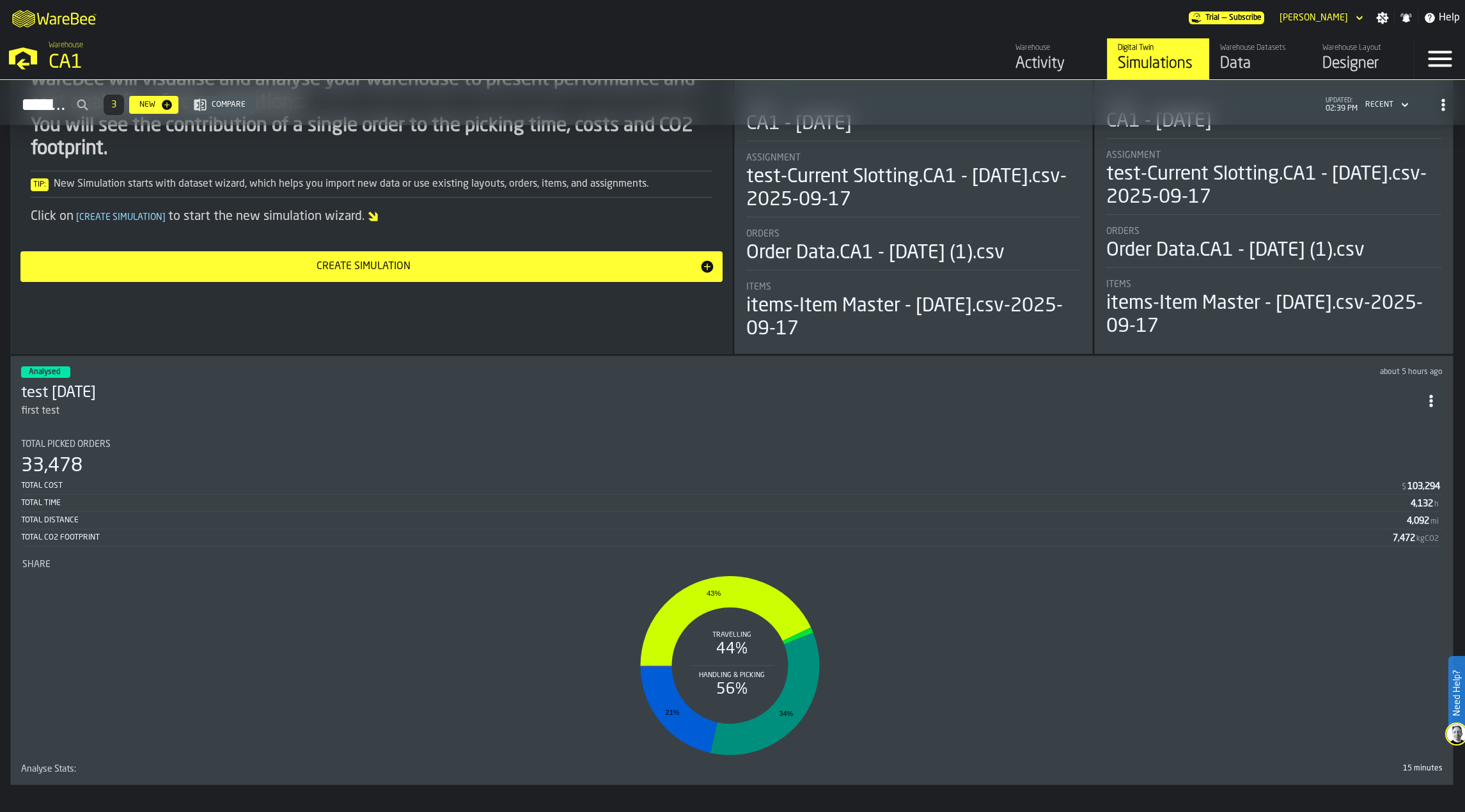
click at [832, 288] on div "Items" at bounding box center [914, 287] width 335 height 10
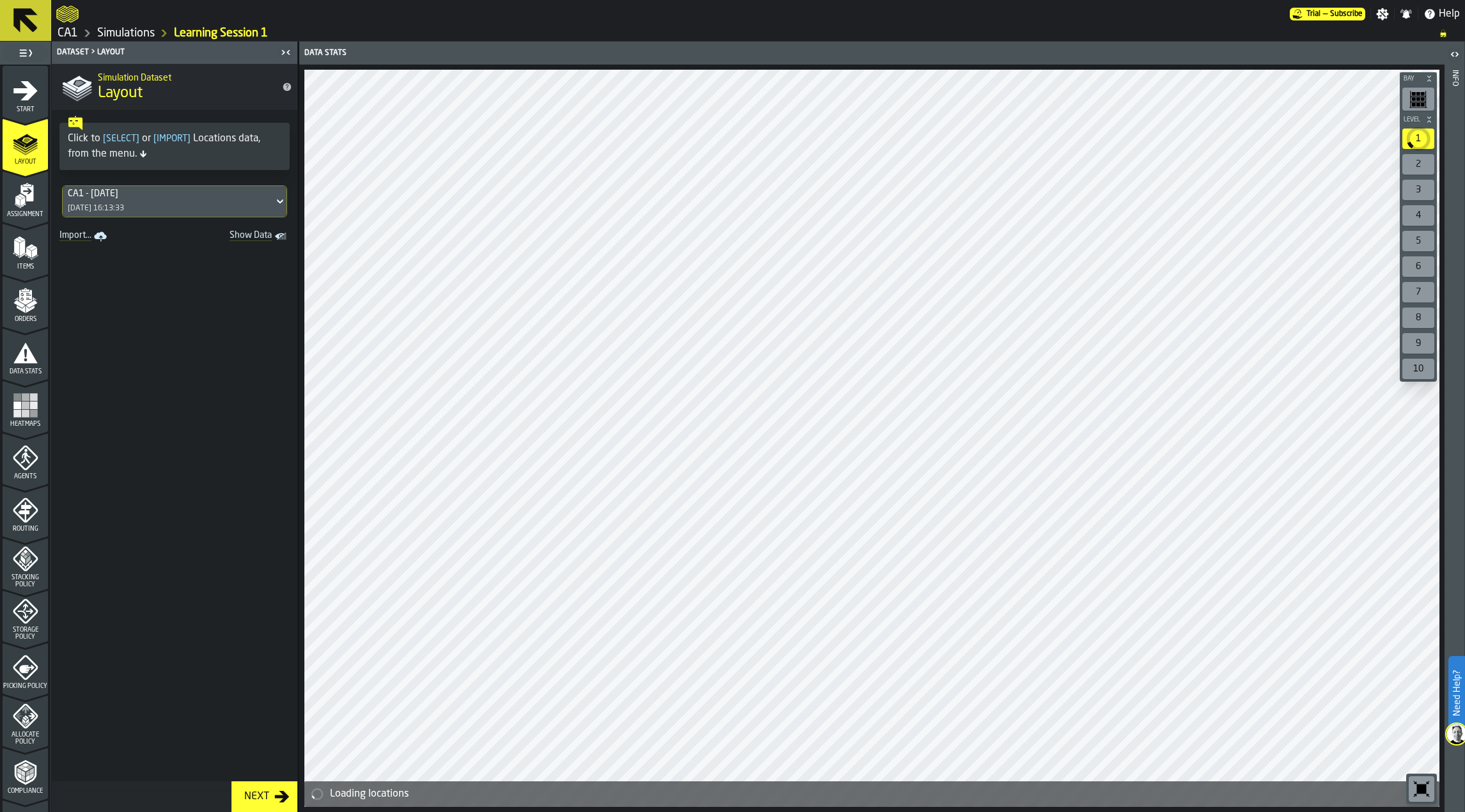
click at [25, 206] on icon "menu Assignment" at bounding box center [25, 195] width 25 height 25
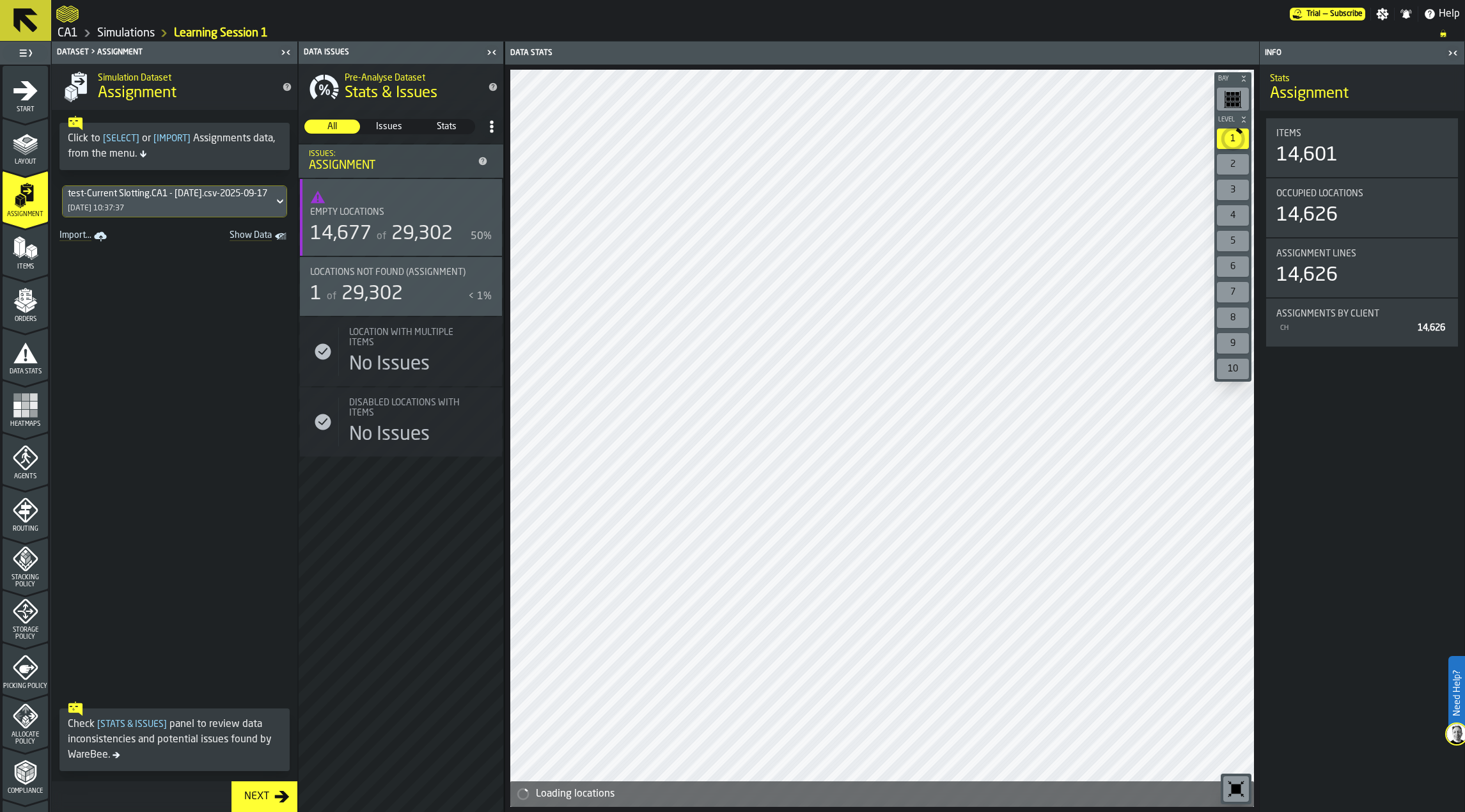
click at [20, 346] on icon "menu Data Stats" at bounding box center [25, 353] width 25 height 25
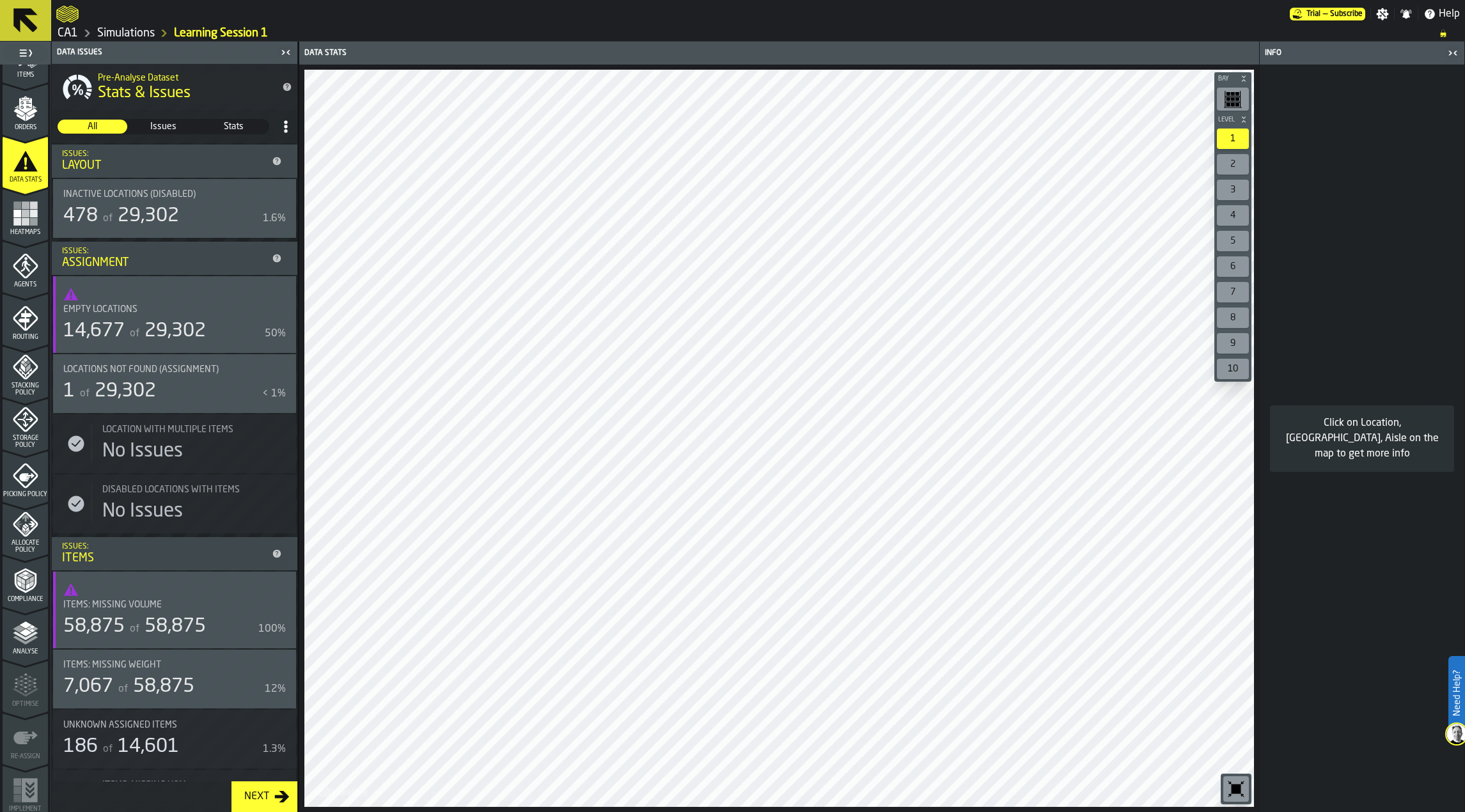
scroll to position [196, 0]
click at [27, 616] on icon "menu Analyse" at bounding box center [25, 628] width 25 height 25
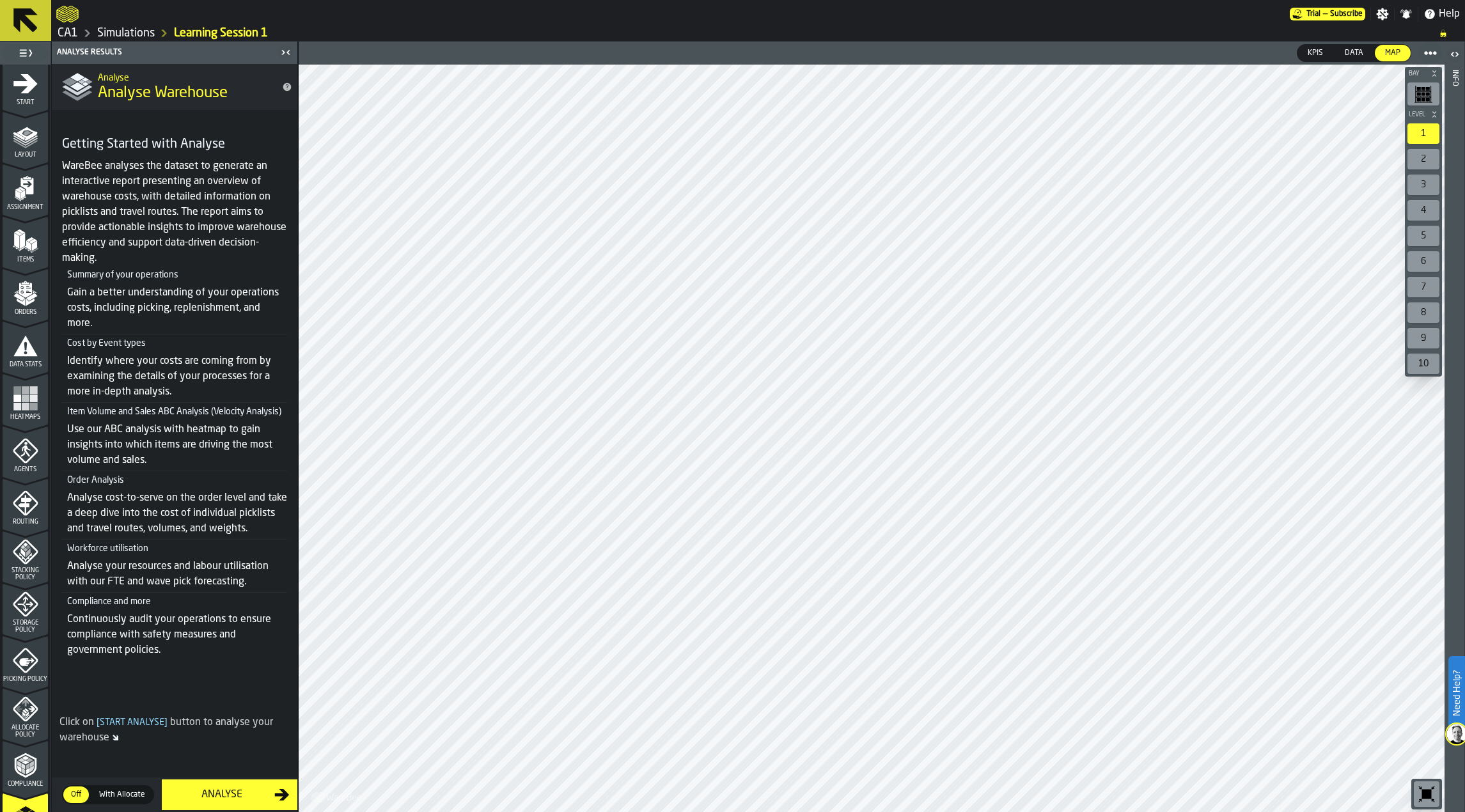
scroll to position [0, 0]
click at [27, 108] on span "Start" at bounding box center [25, 110] width 46 height 7
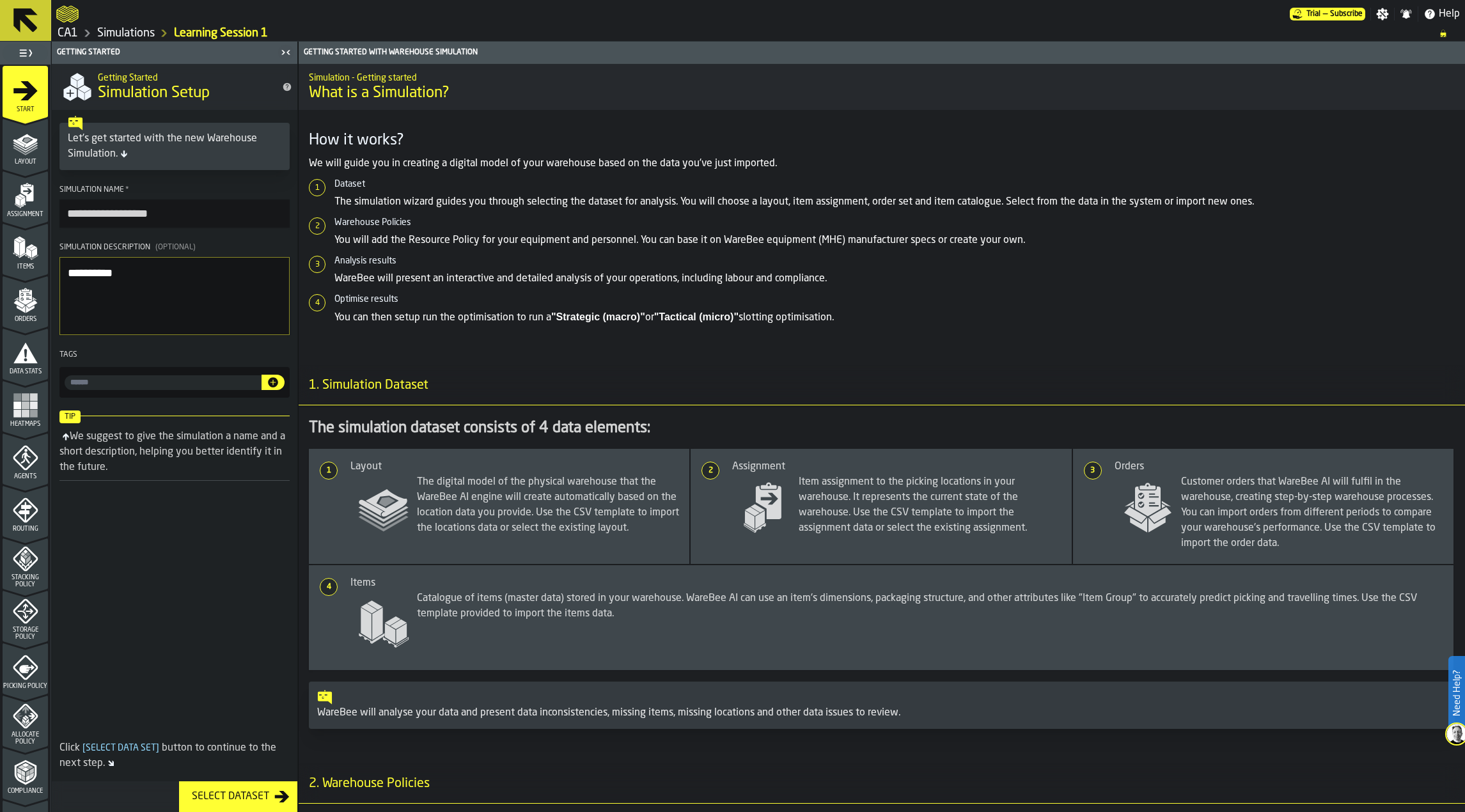
click at [68, 31] on link "CA1" at bounding box center [67, 33] width 20 height 14
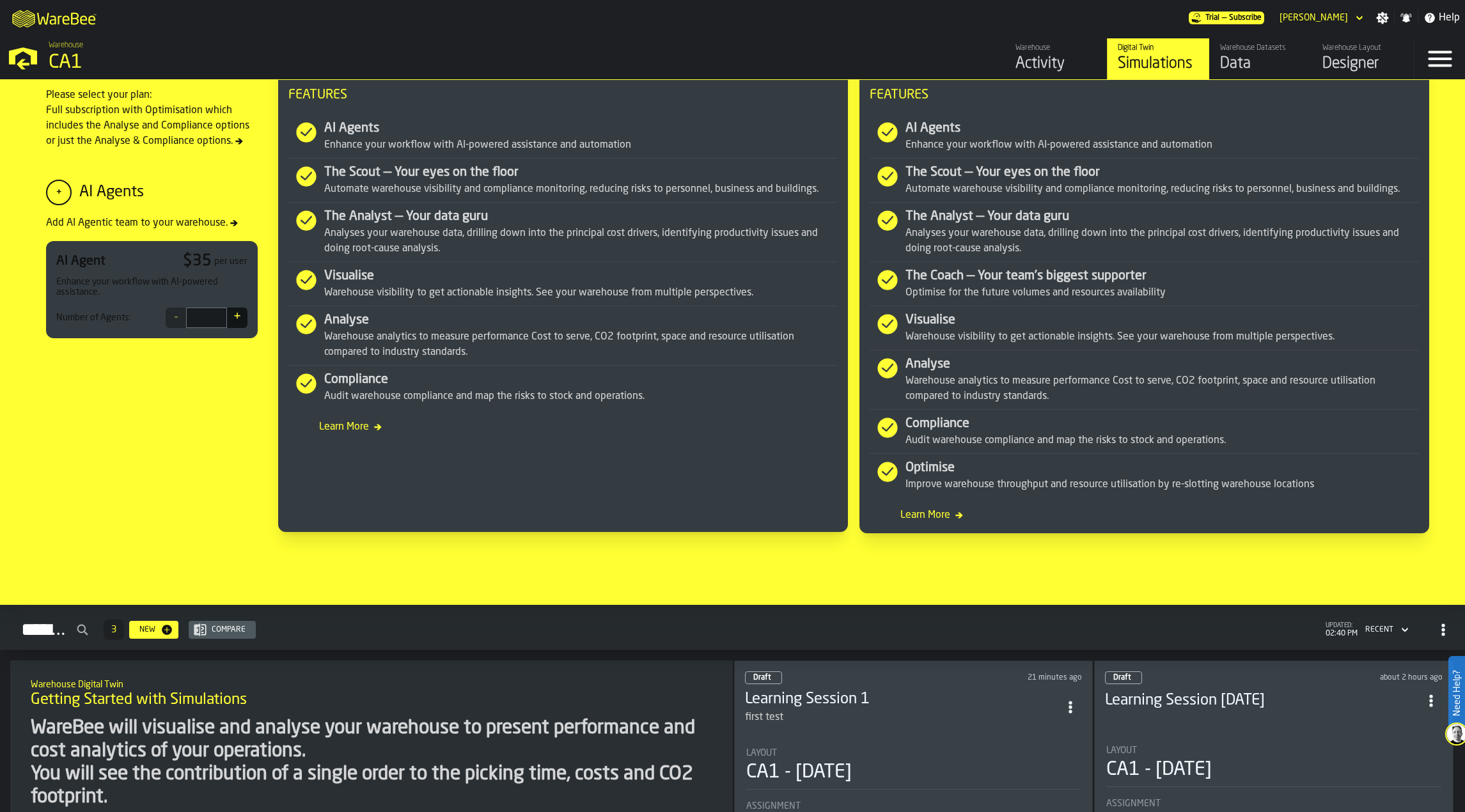
scroll to position [703, 0]
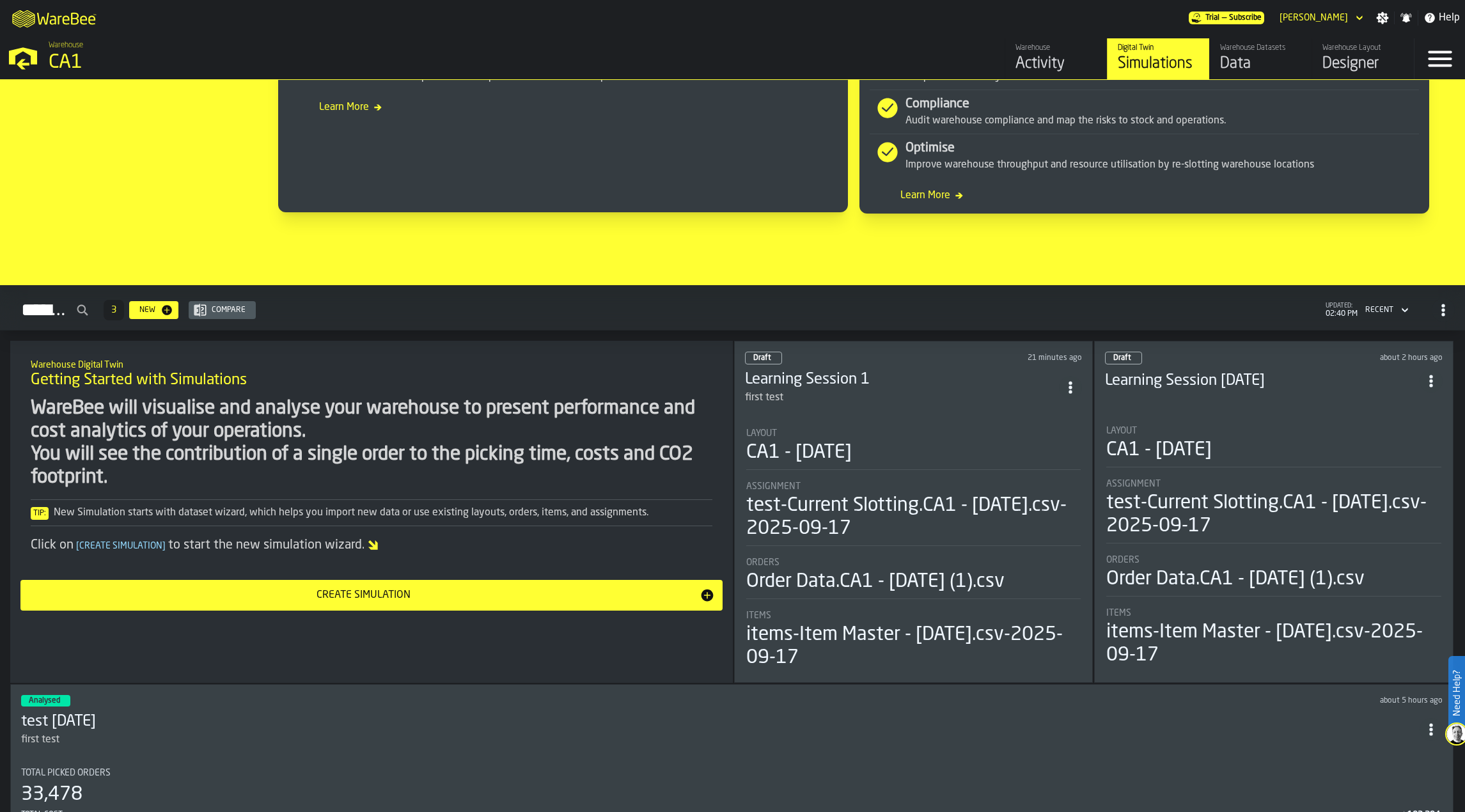
click at [898, 439] on div "Layout CA1 - [DATE]" at bounding box center [914, 445] width 335 height 35
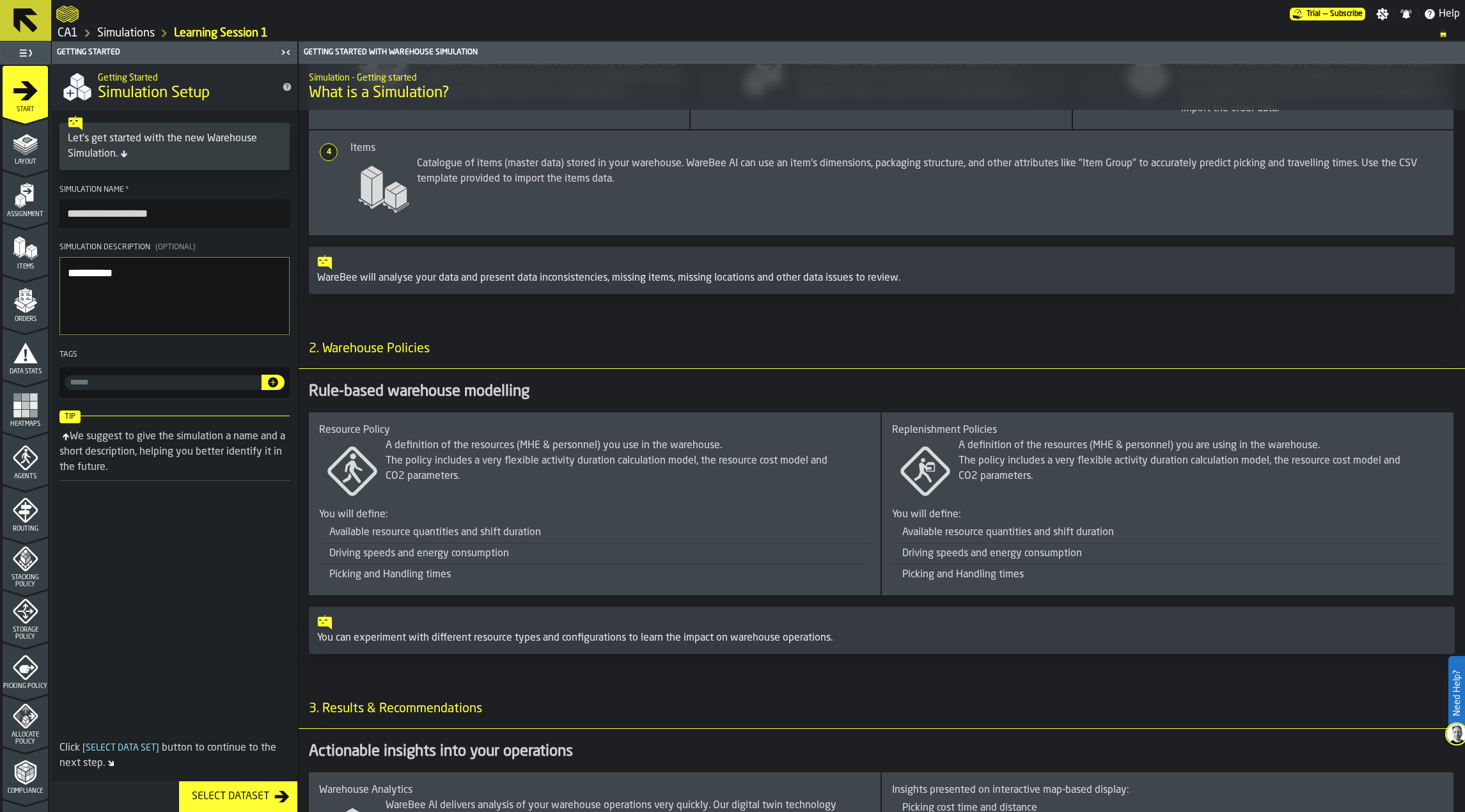
scroll to position [631, 0]
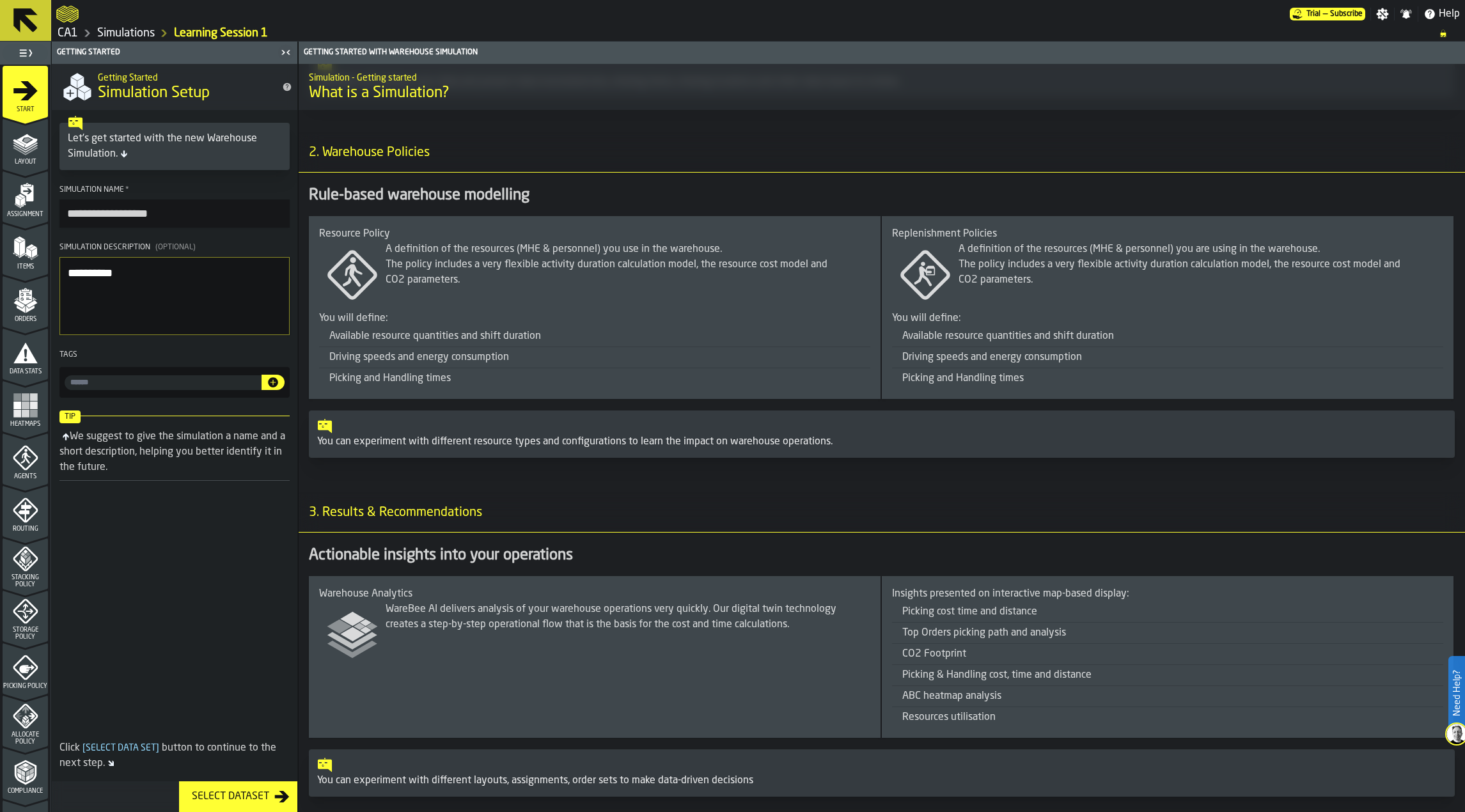
click at [35, 248] on polygon "menu Items" at bounding box center [33, 253] width 5 height 10
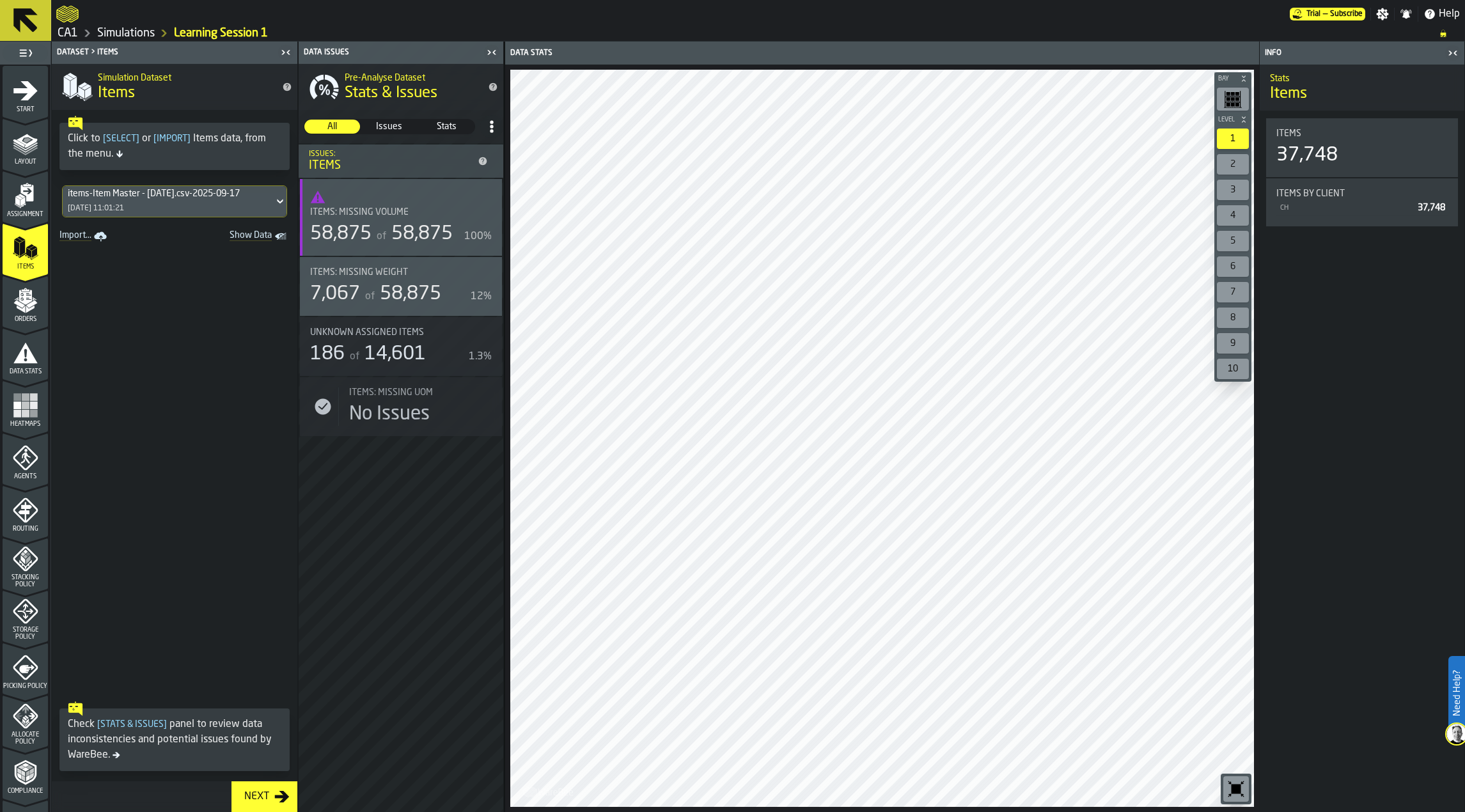
click at [33, 307] on icon "menu Orders" at bounding box center [25, 300] width 25 height 25
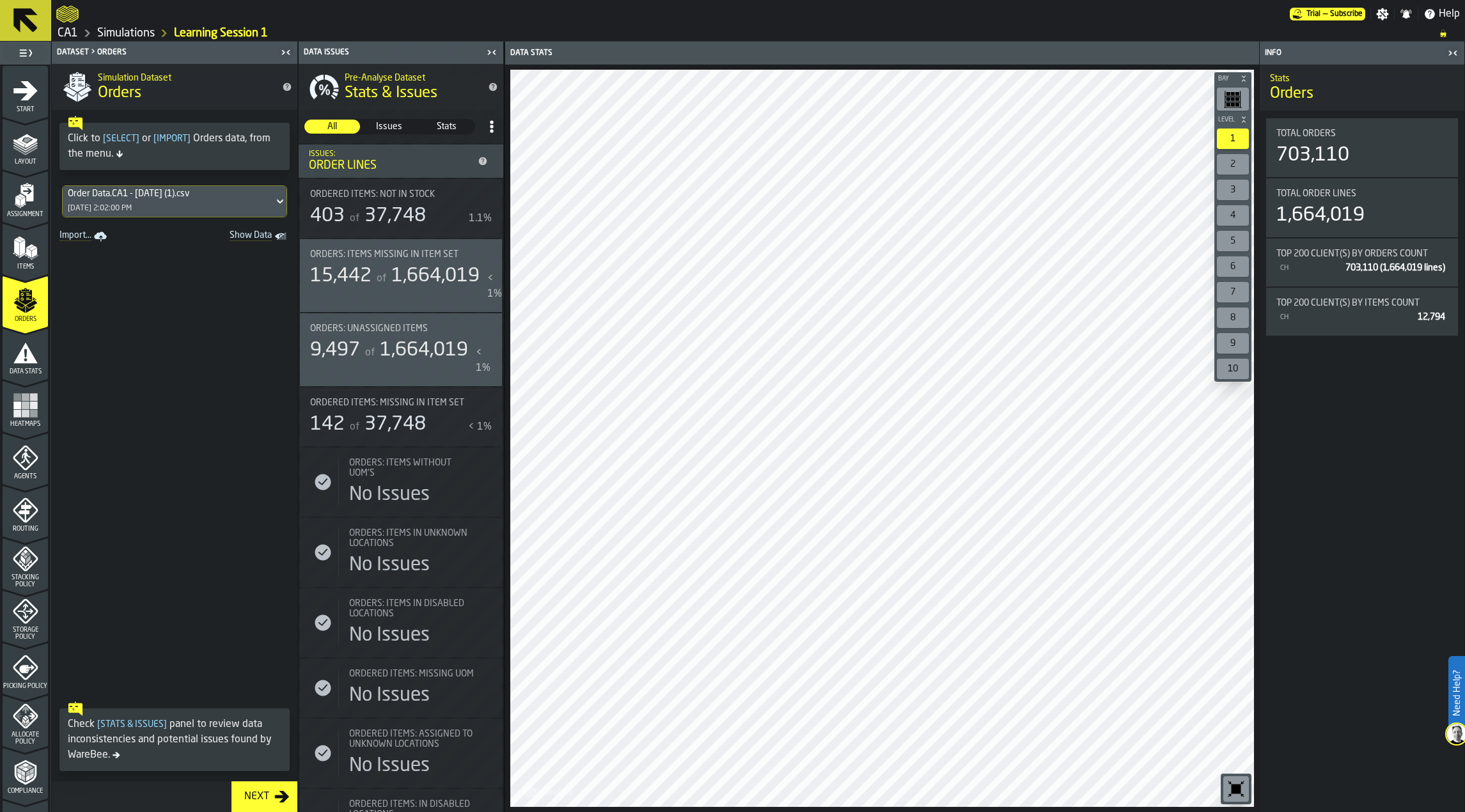
click at [140, 193] on div "Order Data.CA1 - [DATE] (1).csv" at bounding box center [168, 193] width 201 height 10
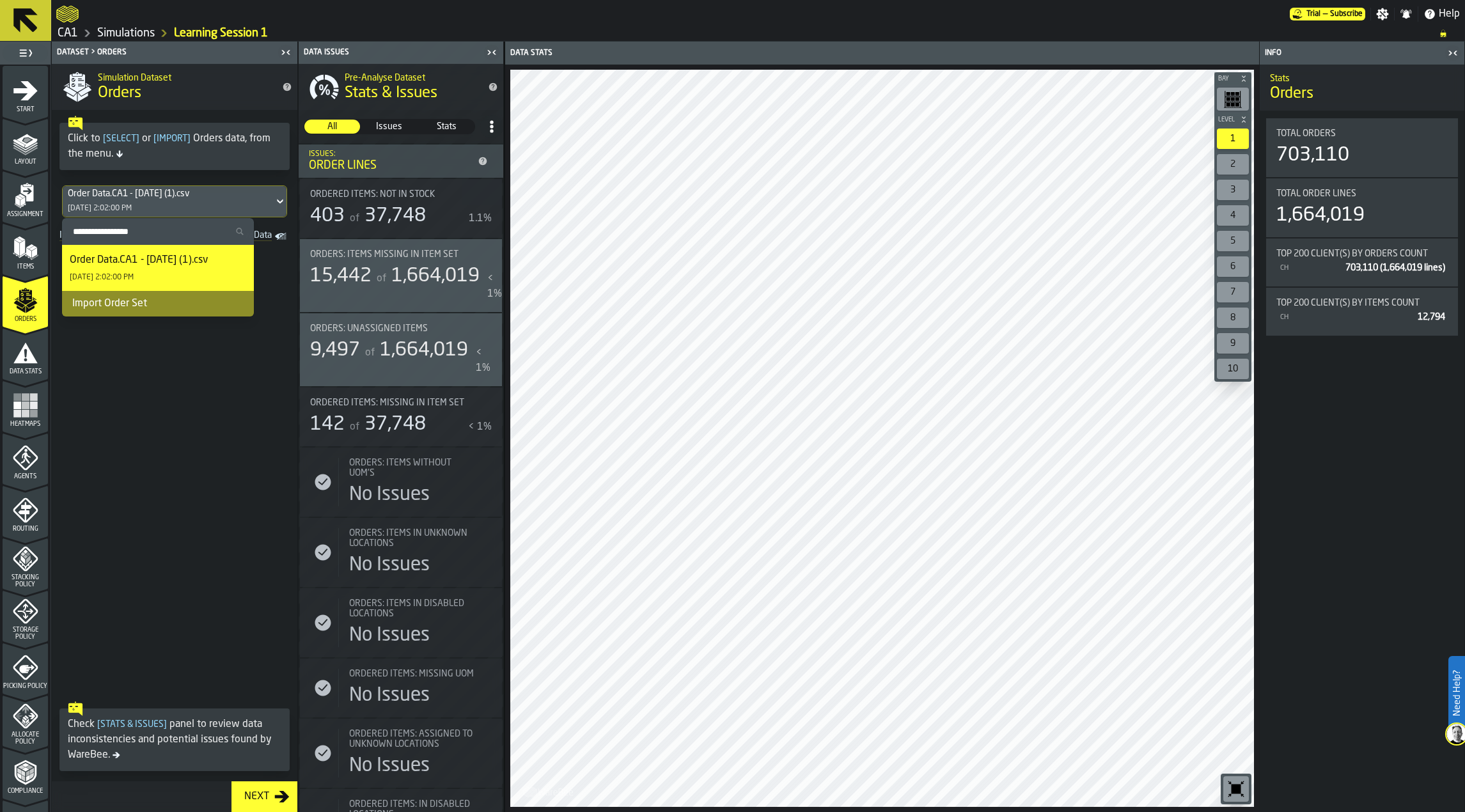
click at [141, 263] on div "Order Data.CA1 - [DATE] (1).csv" at bounding box center [138, 260] width 138 height 15
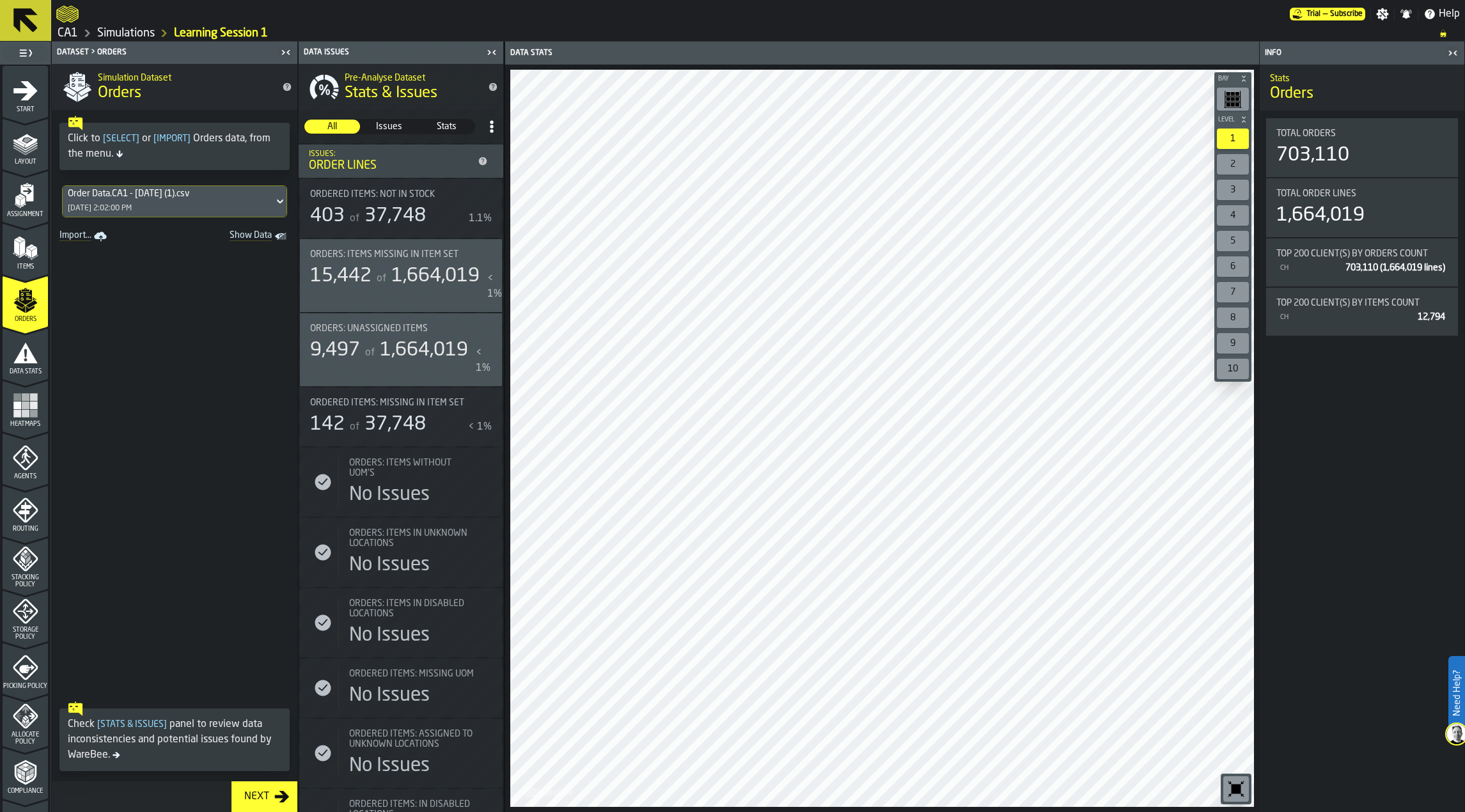
click at [274, 203] on icon at bounding box center [280, 201] width 13 height 15
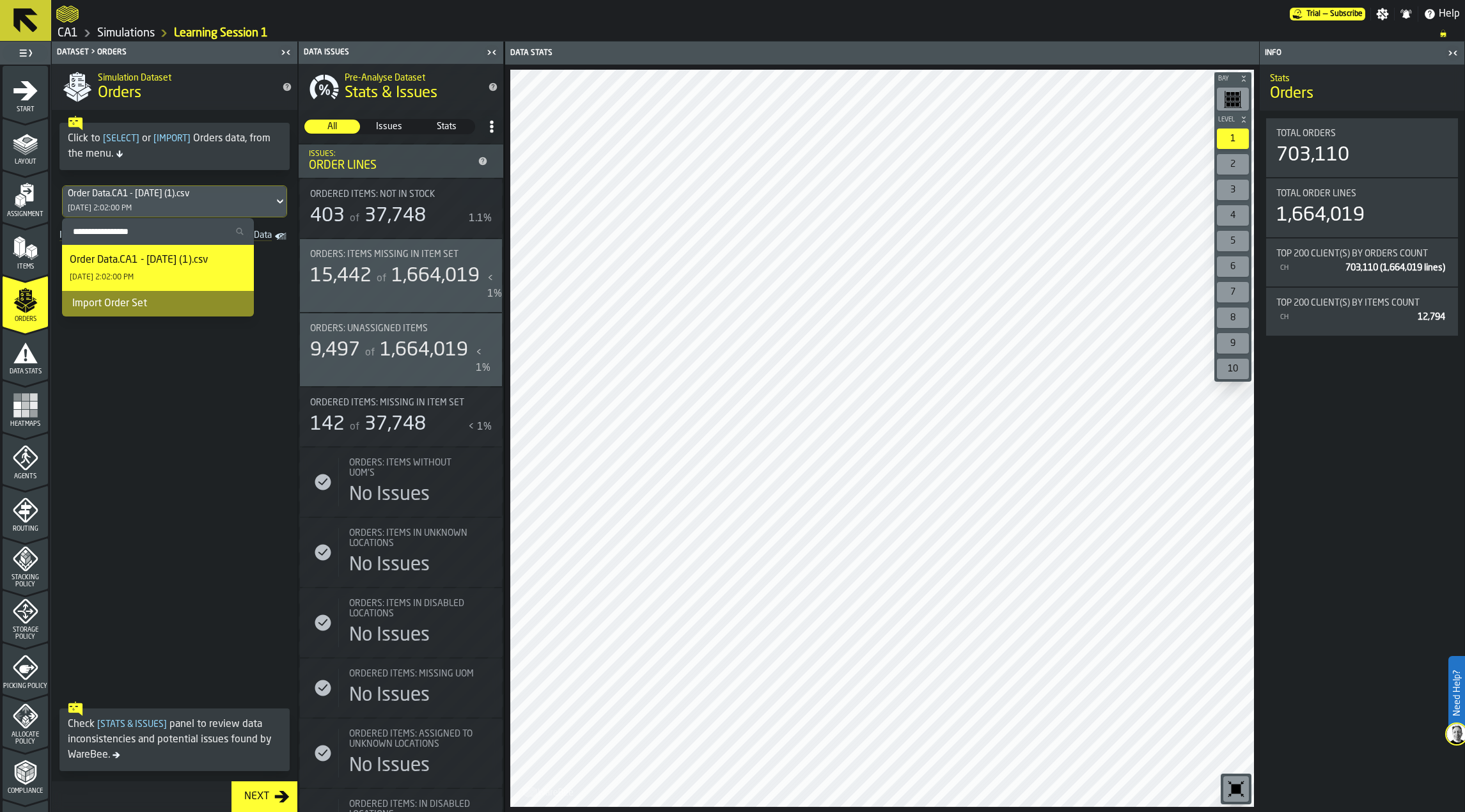
click at [193, 359] on span at bounding box center [175, 470] width 246 height 450
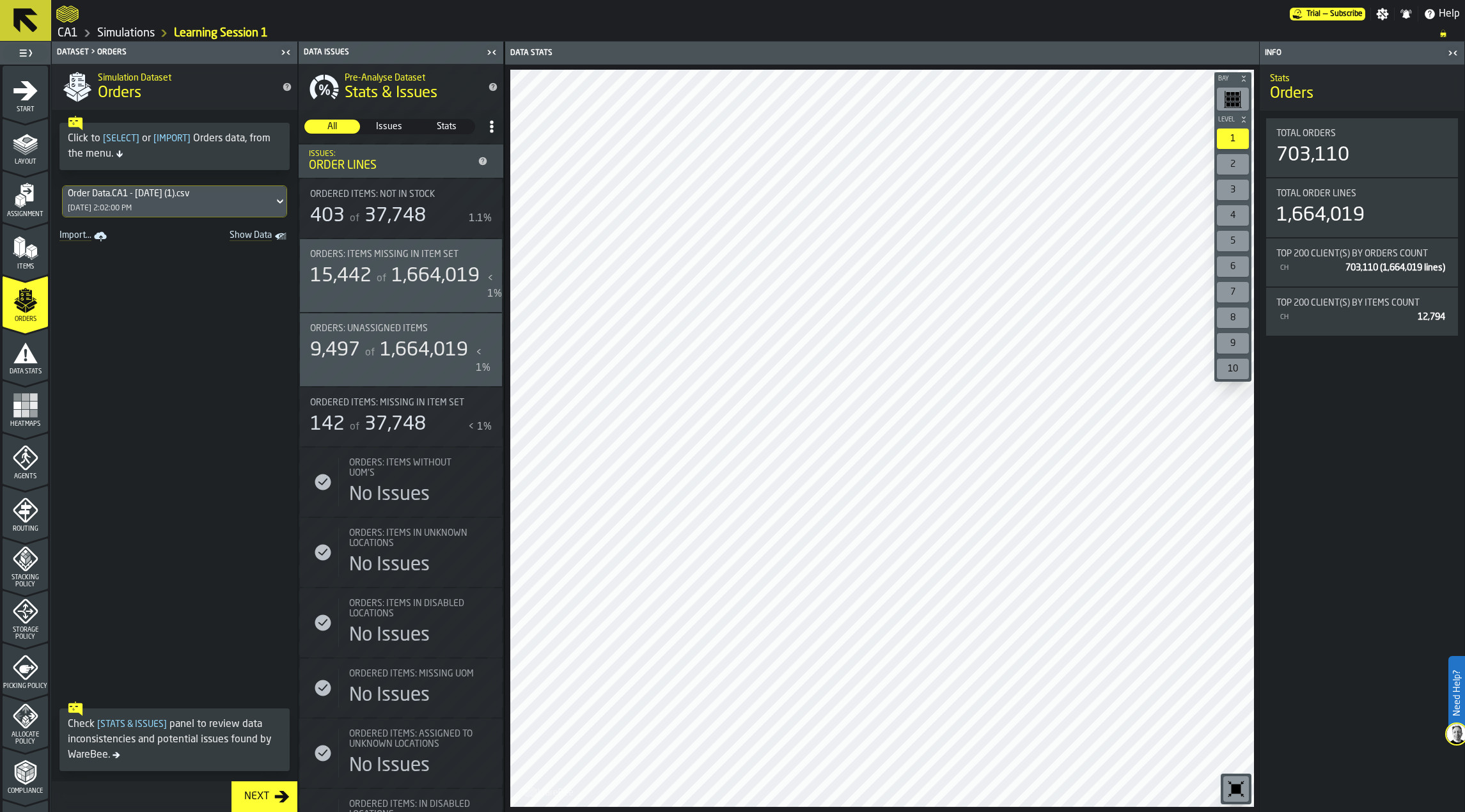
click at [104, 238] on icon "link-to-/wh/i/76e2a128-1b54-4d66-80d4-05ae4c277723/import/orders/" at bounding box center [100, 235] width 12 height 8
click at [277, 201] on icon at bounding box center [280, 201] width 6 height 4
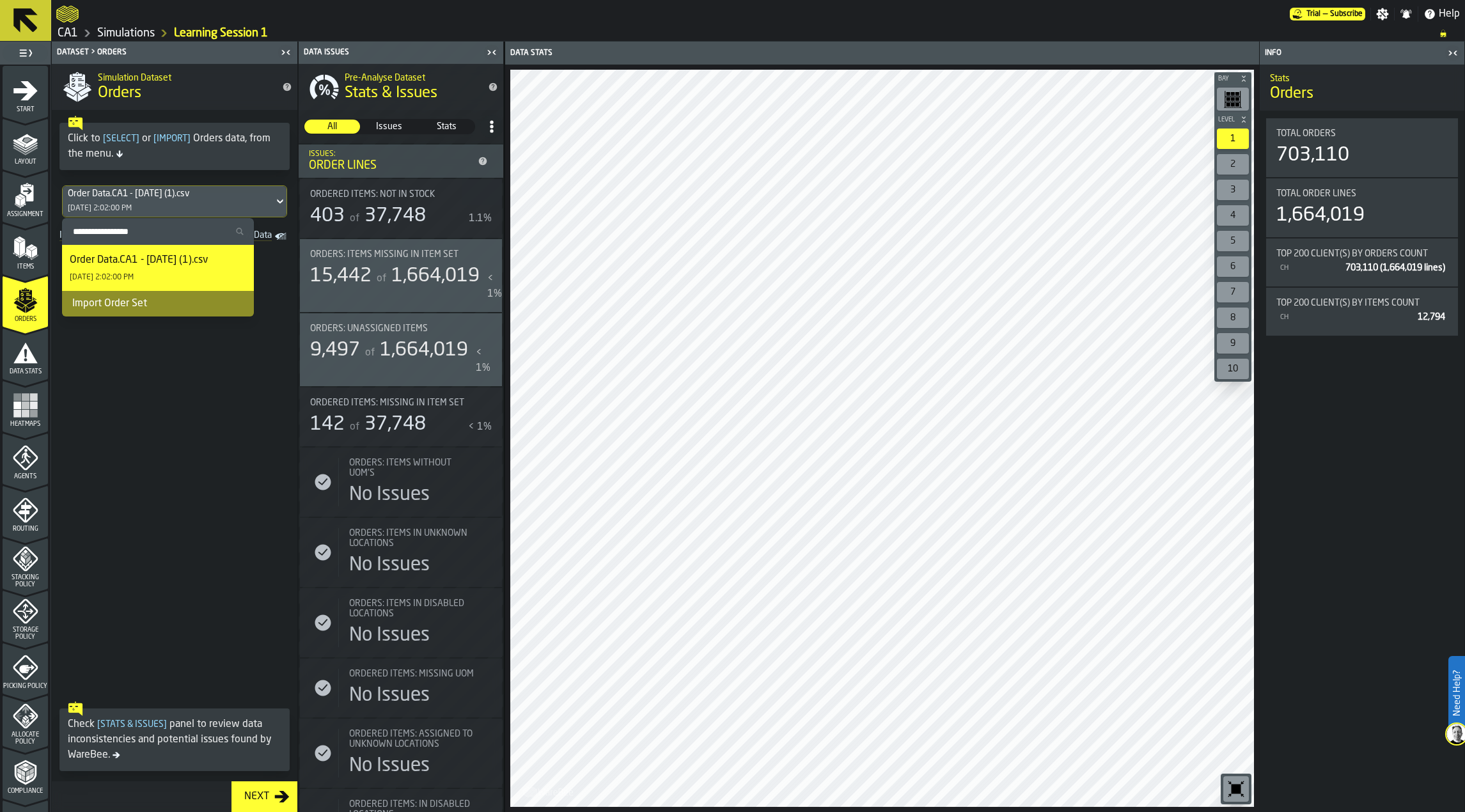
click at [163, 277] on div "Order Data.CA1 - [DATE] (1).csv [DATE] 2:02:00 PM" at bounding box center [158, 268] width 177 height 30
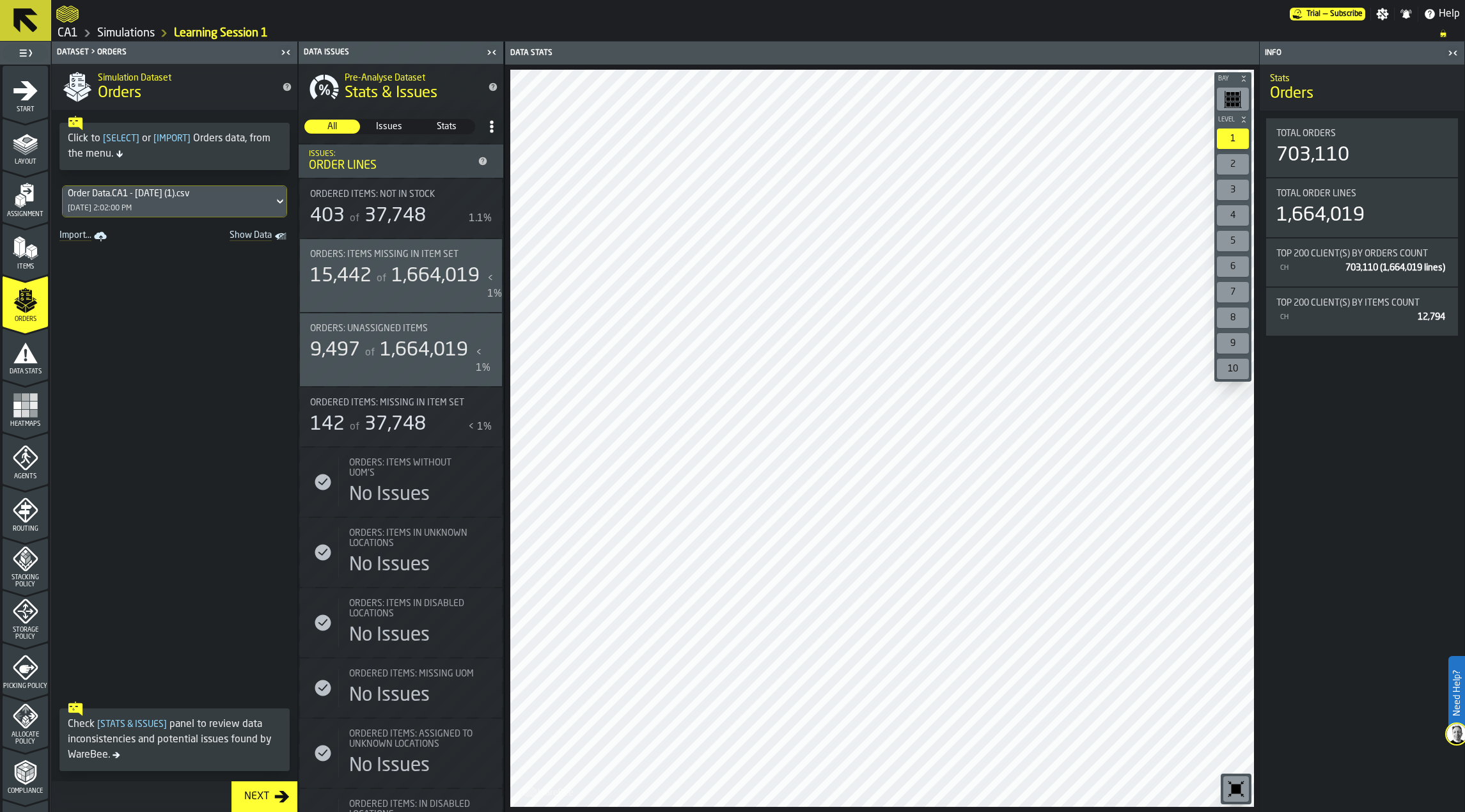
click at [170, 206] on div "Order Data.CA1 - [DATE] (1).csv [DATE] 2:02:00 PM" at bounding box center [168, 201] width 211 height 30
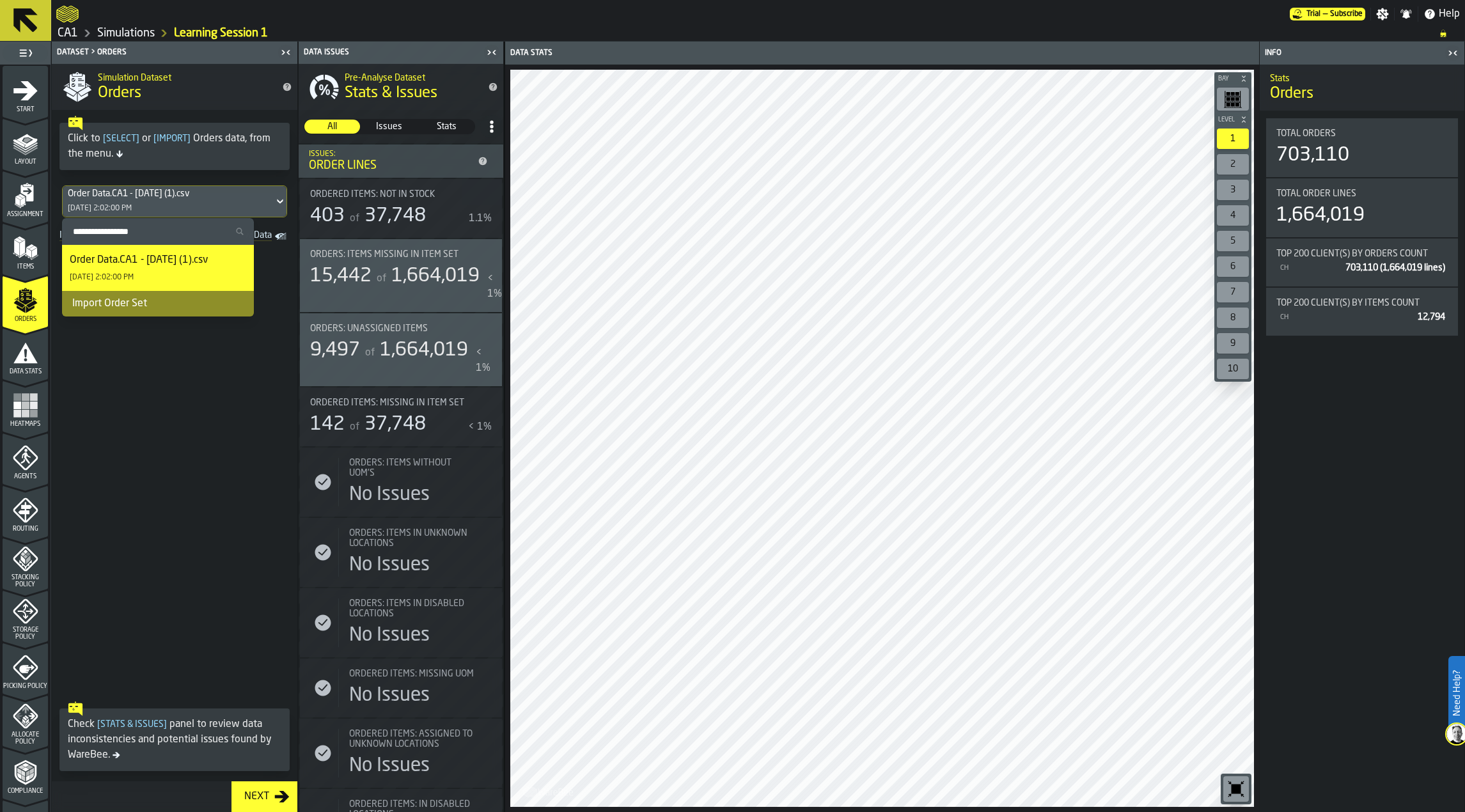
click at [163, 264] on div "Order Data.CA1 - [DATE] (1).csv" at bounding box center [138, 260] width 138 height 15
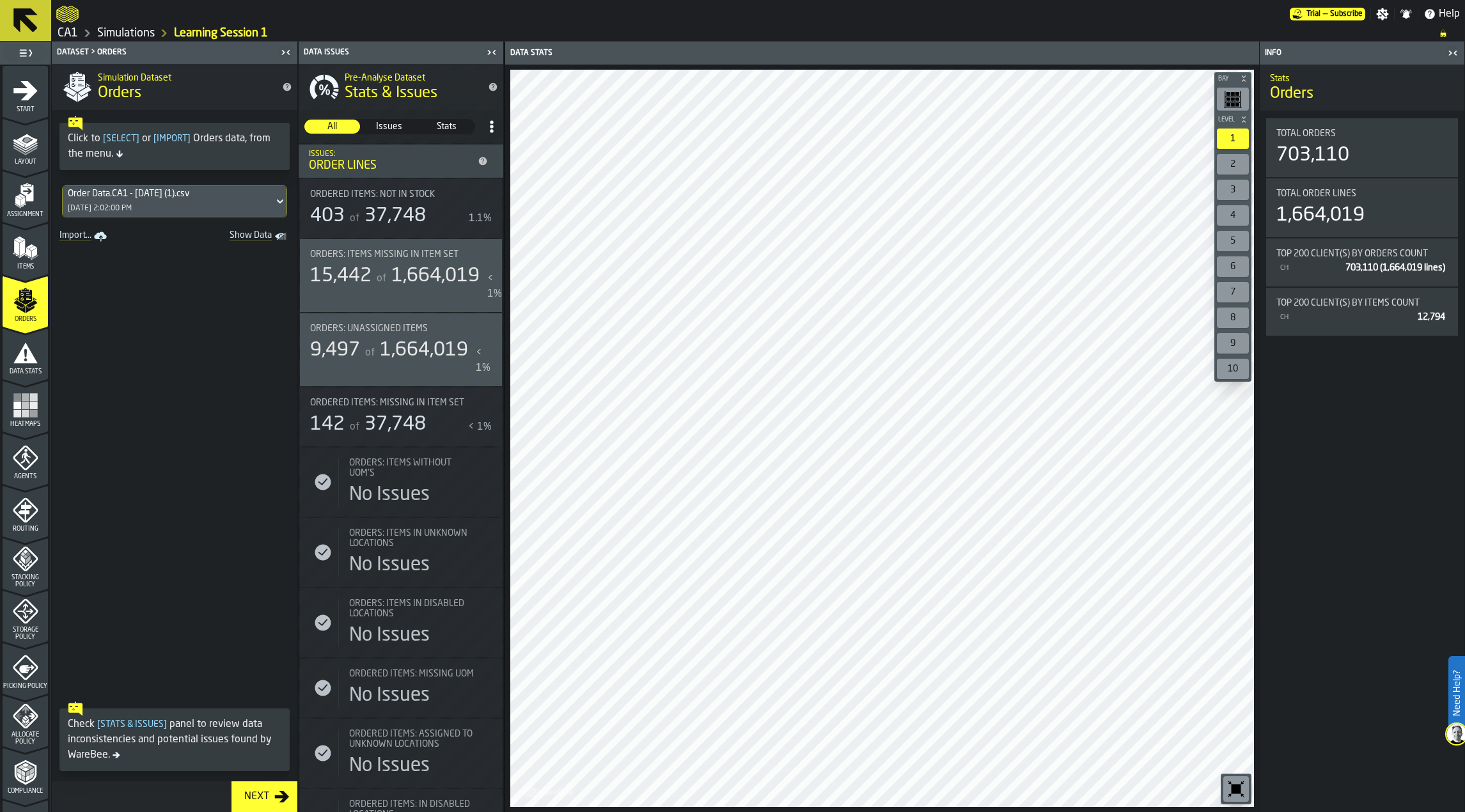
click at [0, 0] on polygon "Show Data" at bounding box center [0, 0] width 0 height 0
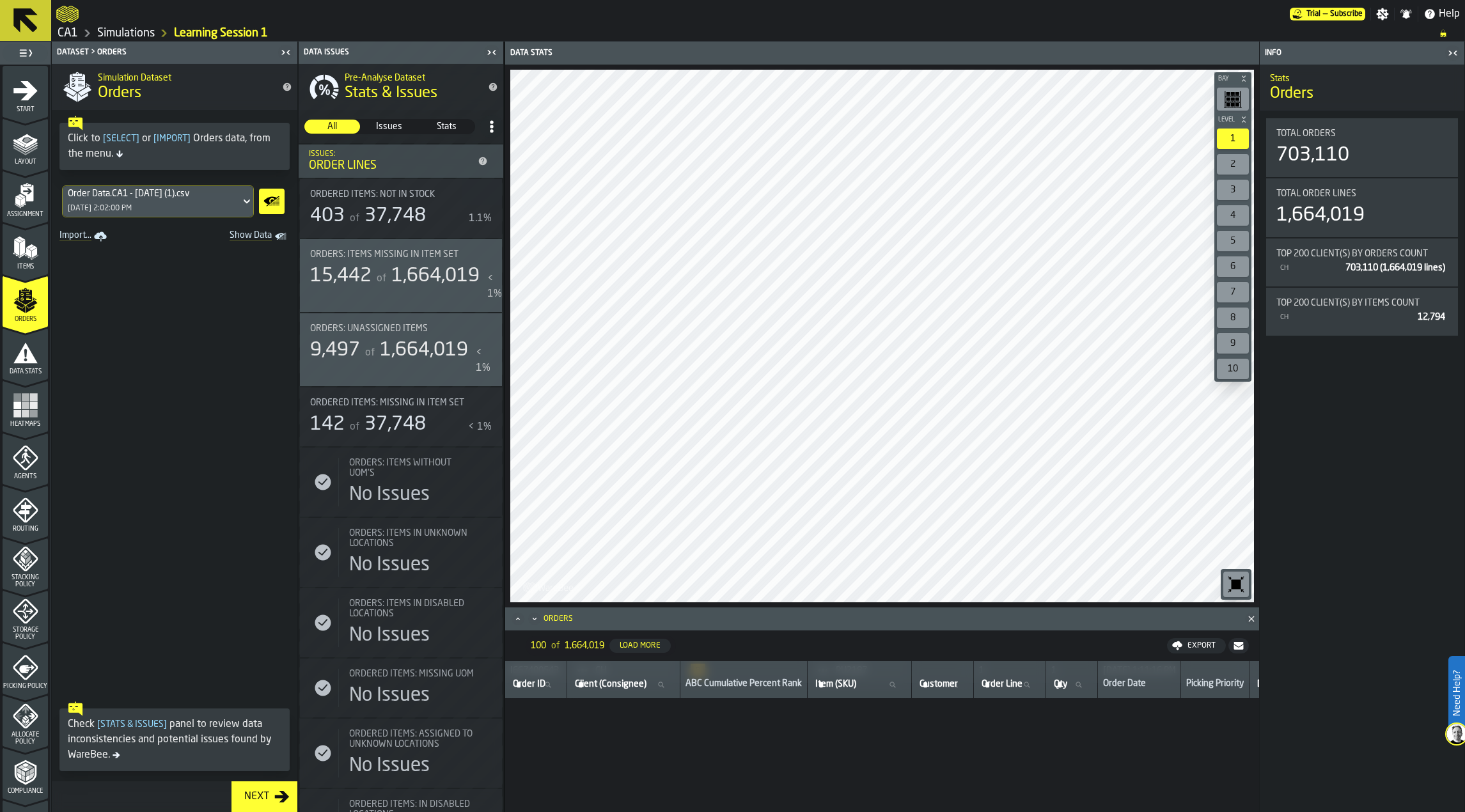
scroll to position [0, 0]
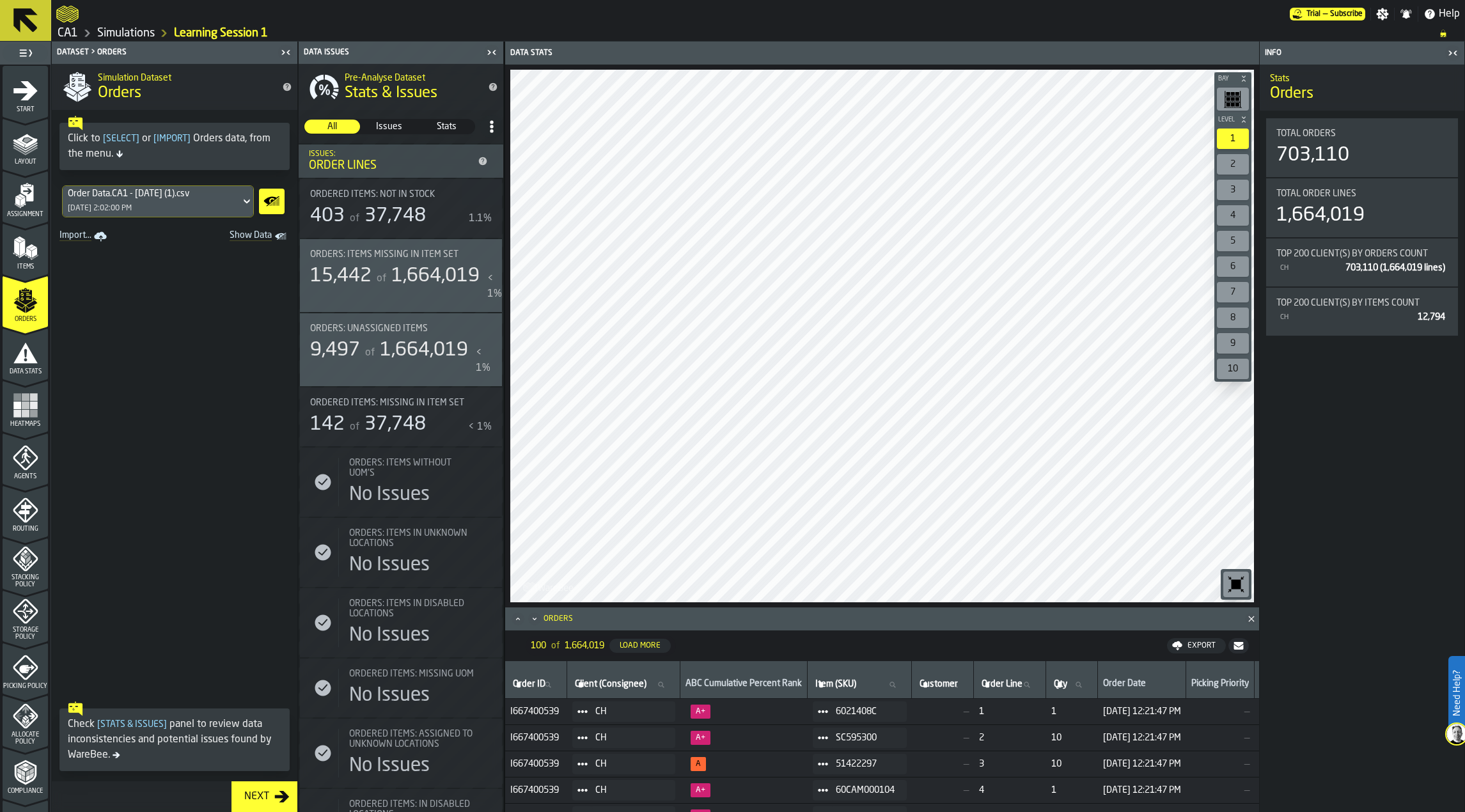
click at [41, 257] on div "Items" at bounding box center [25, 253] width 46 height 35
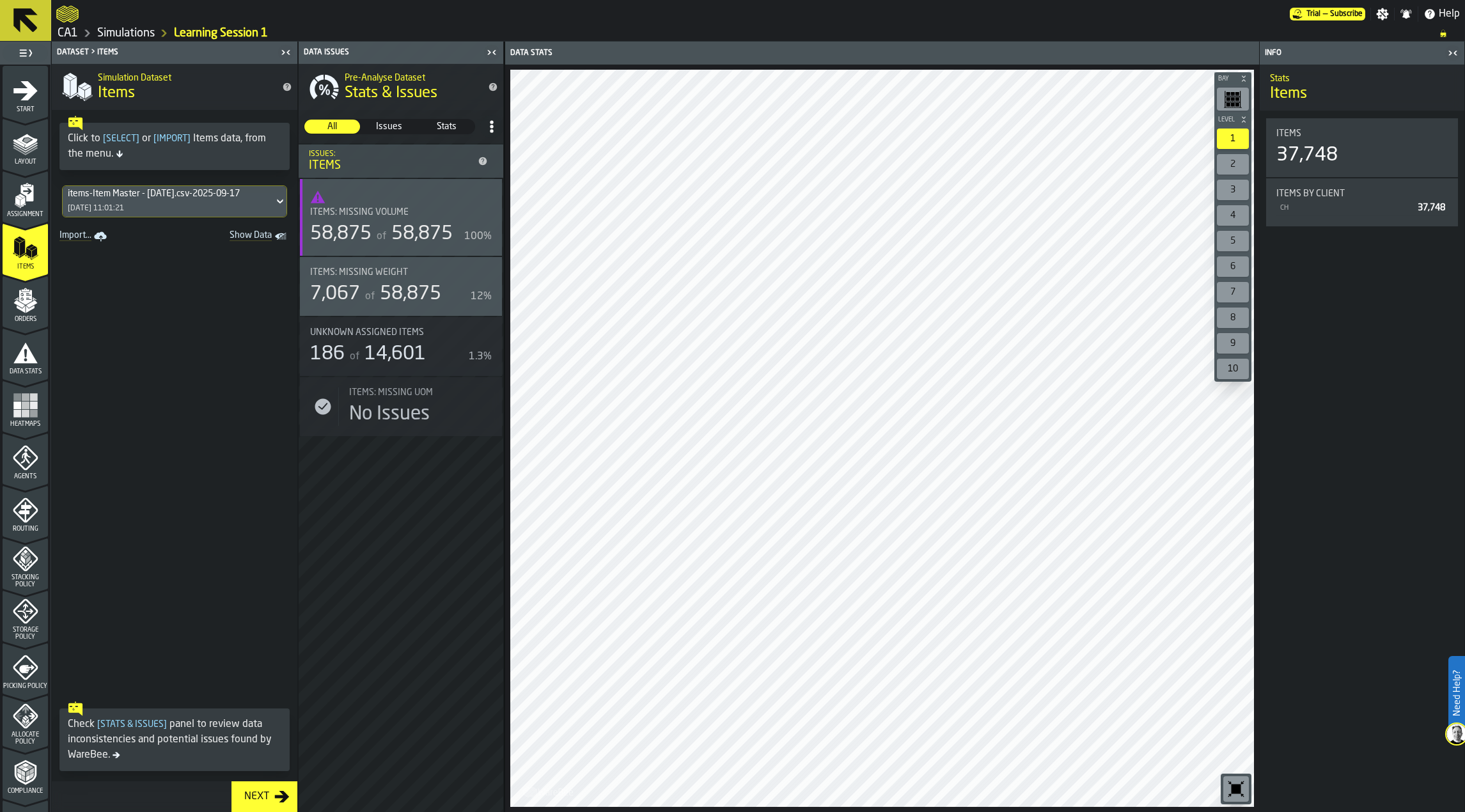
click at [30, 376] on icon "menu Data Stats" at bounding box center [25, 380] width 46 height 12
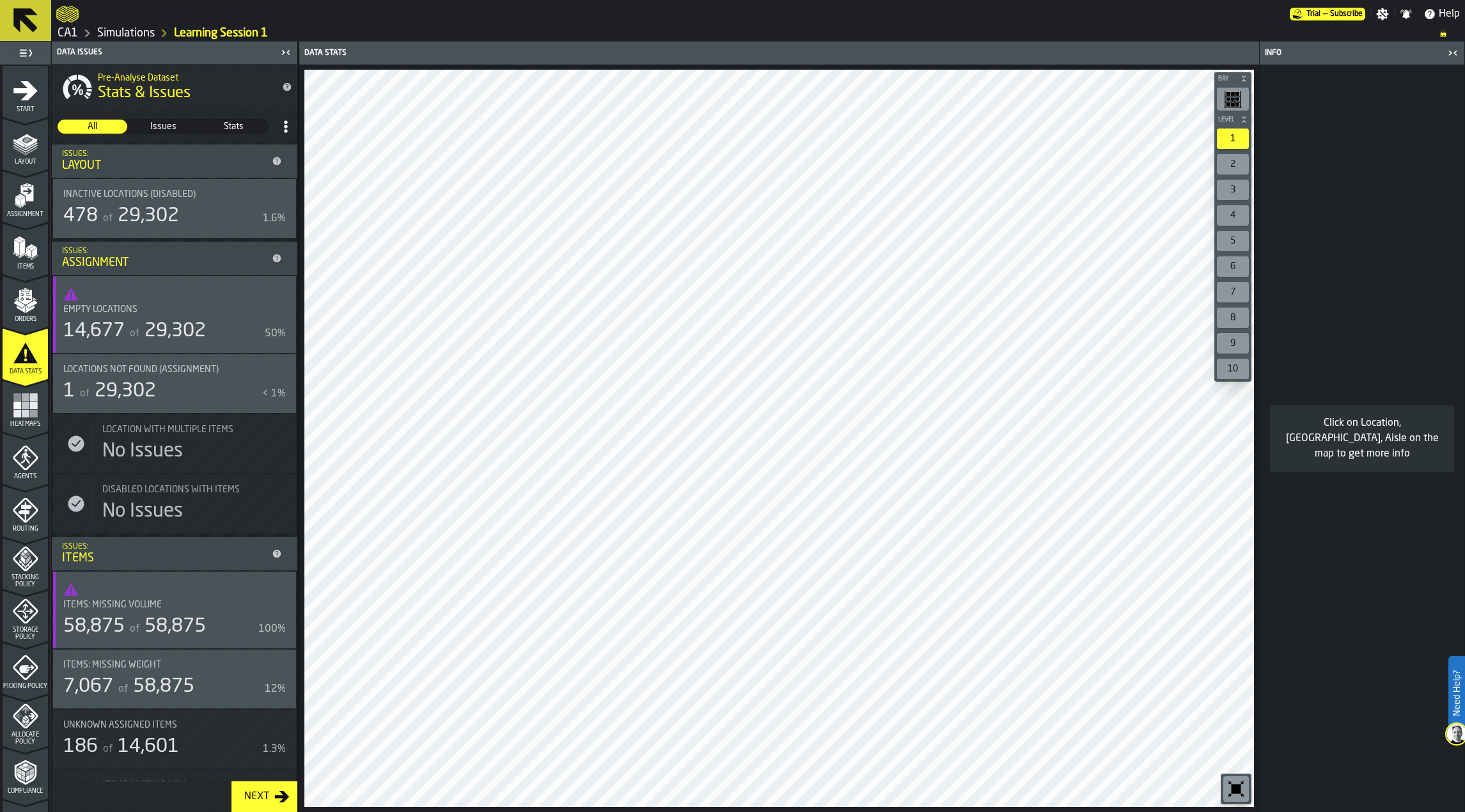
click at [14, 297] on icon "menu Orders" at bounding box center [25, 300] width 25 height 25
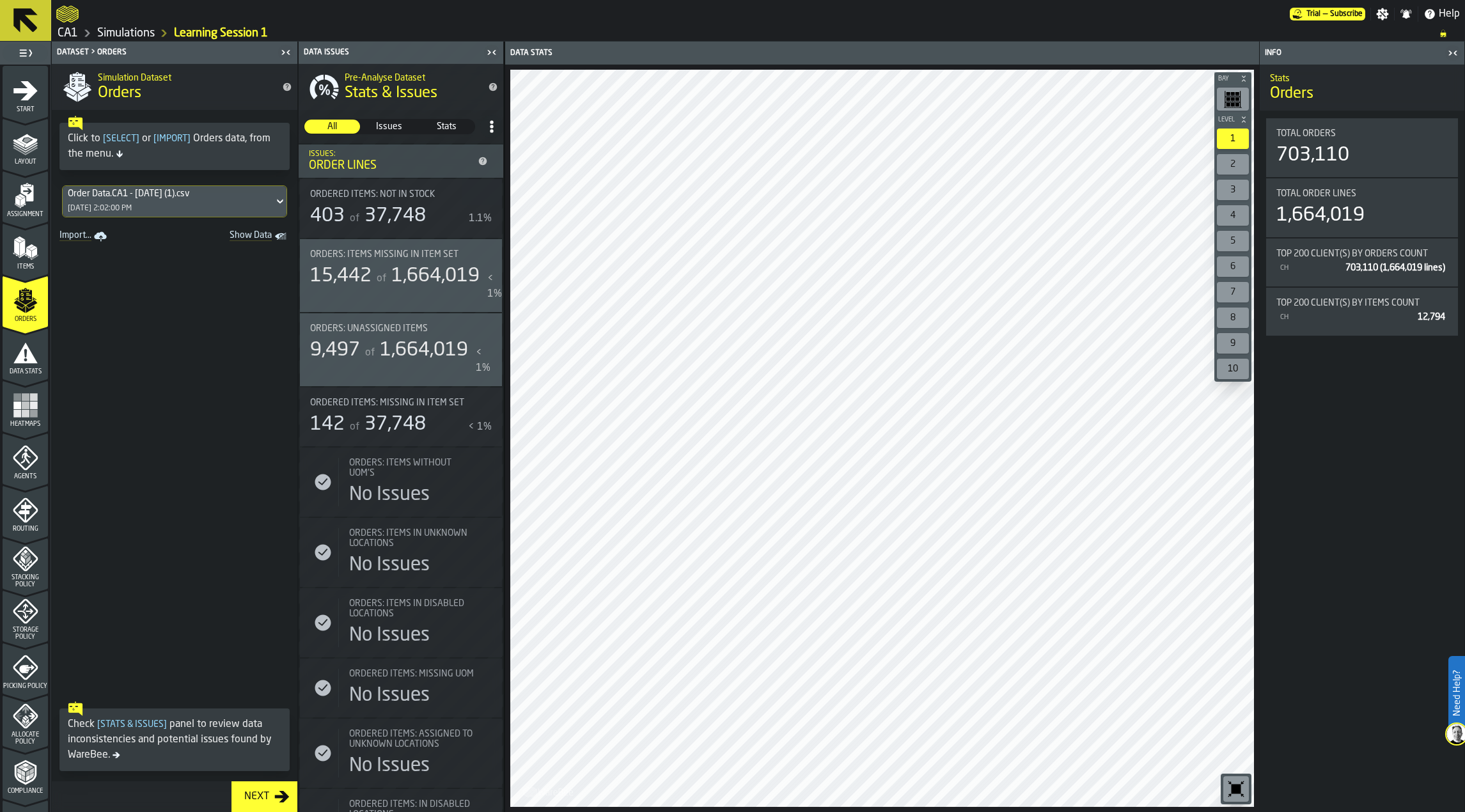
click at [36, 247] on div "Items" at bounding box center [25, 253] width 46 height 35
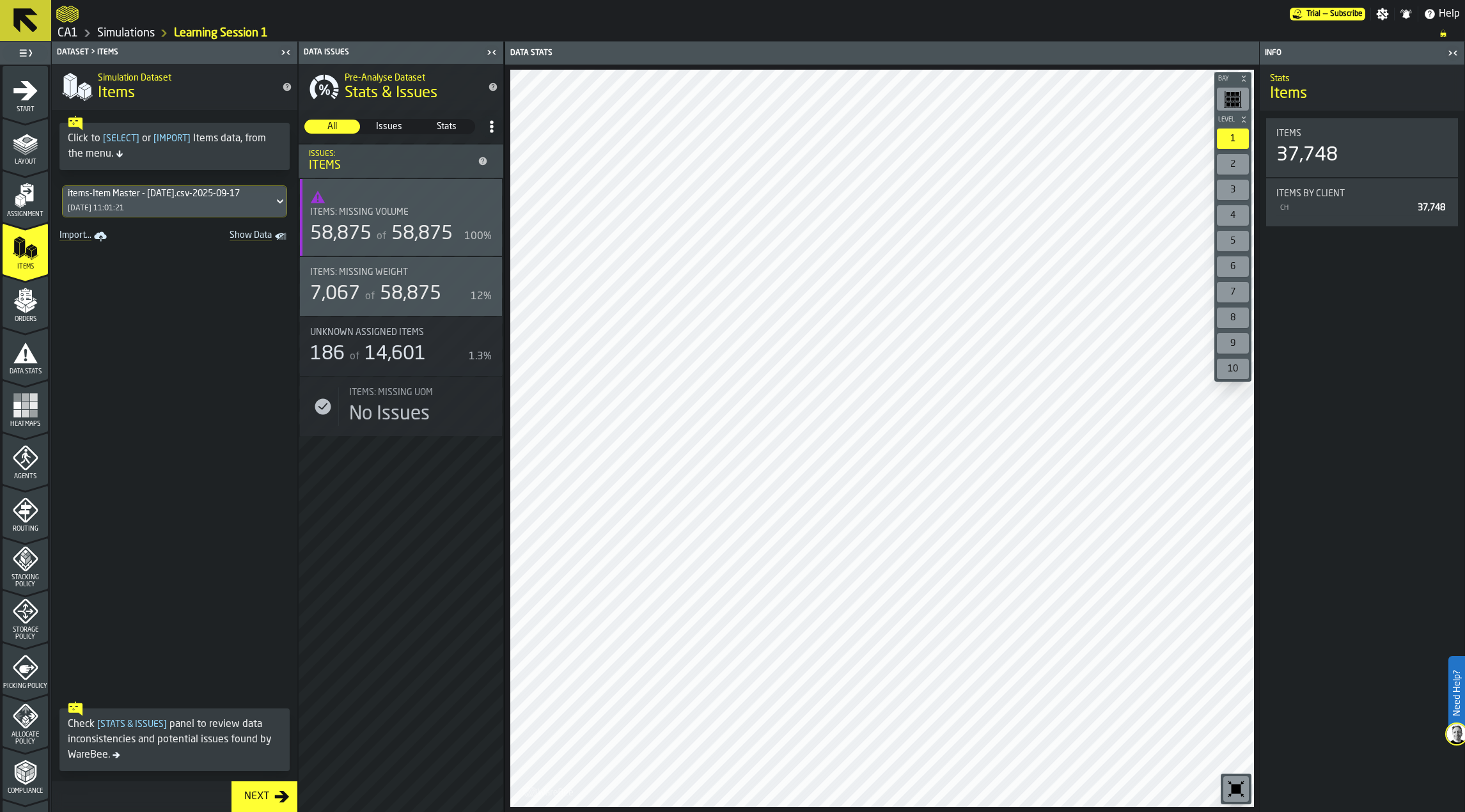
click at [20, 188] on icon "menu Assignment" at bounding box center [27, 193] width 13 height 17
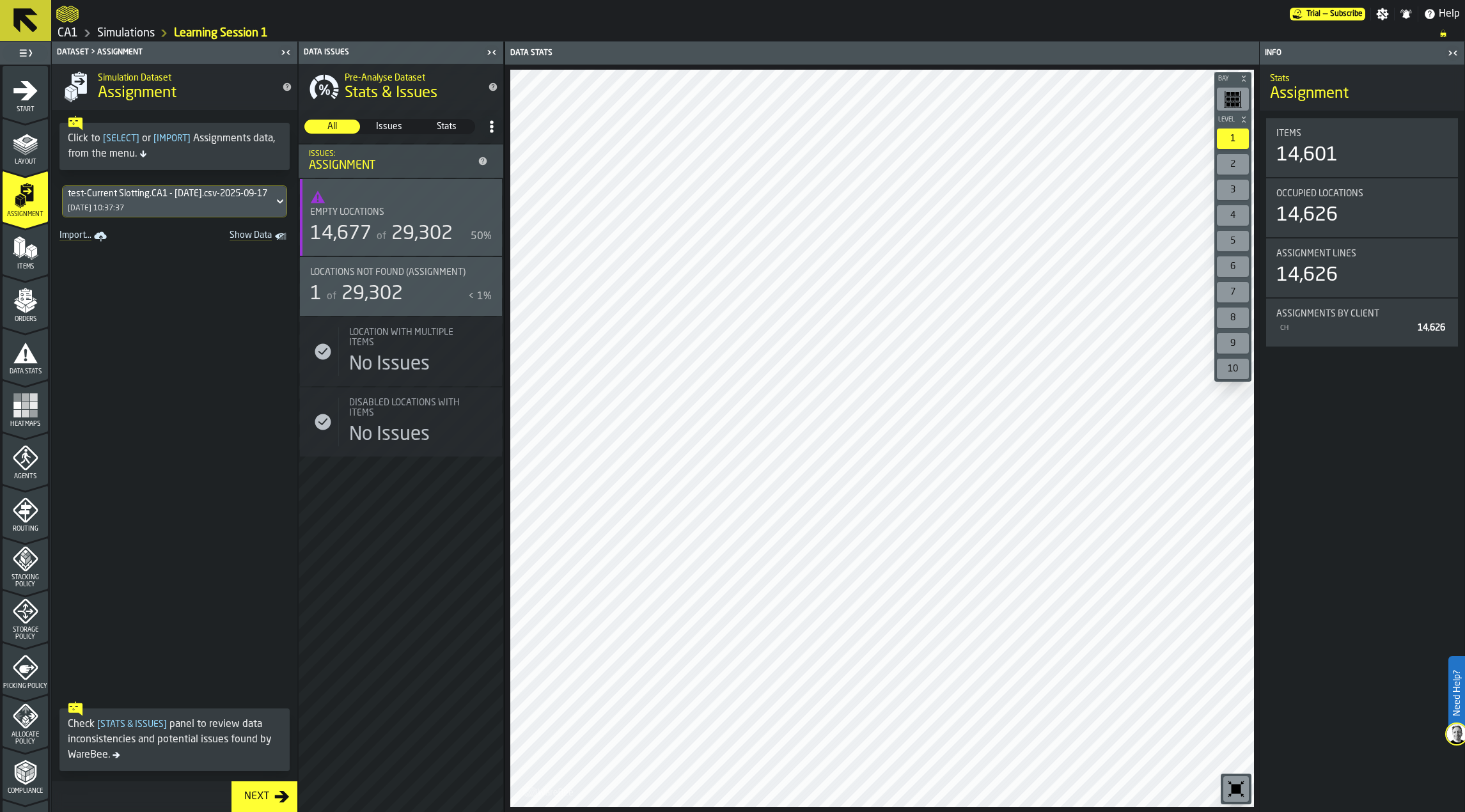
click at [17, 146] on polygon "menu Layout" at bounding box center [25, 146] width 25 height 8
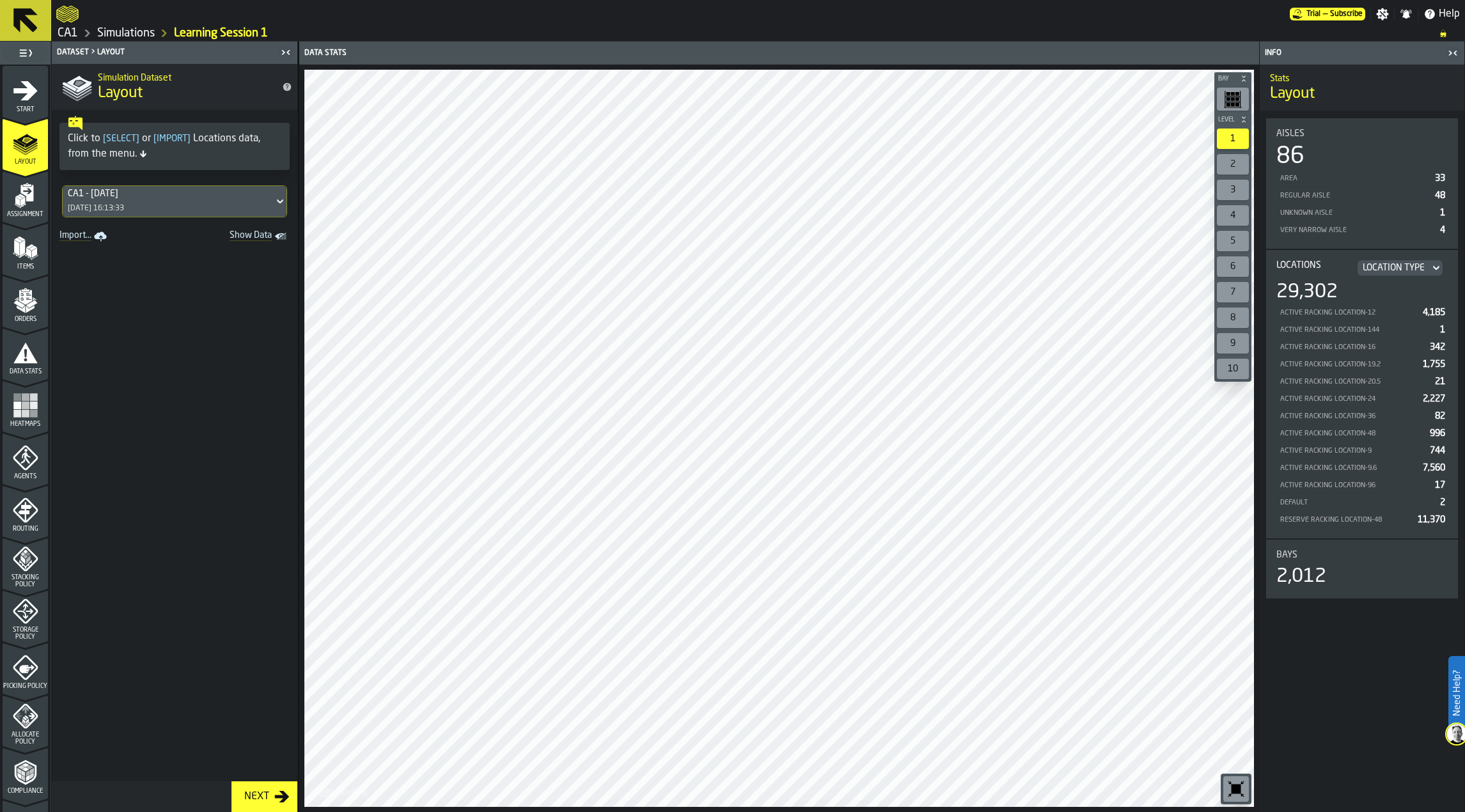
click at [37, 474] on span "Agents" at bounding box center [25, 477] width 46 height 7
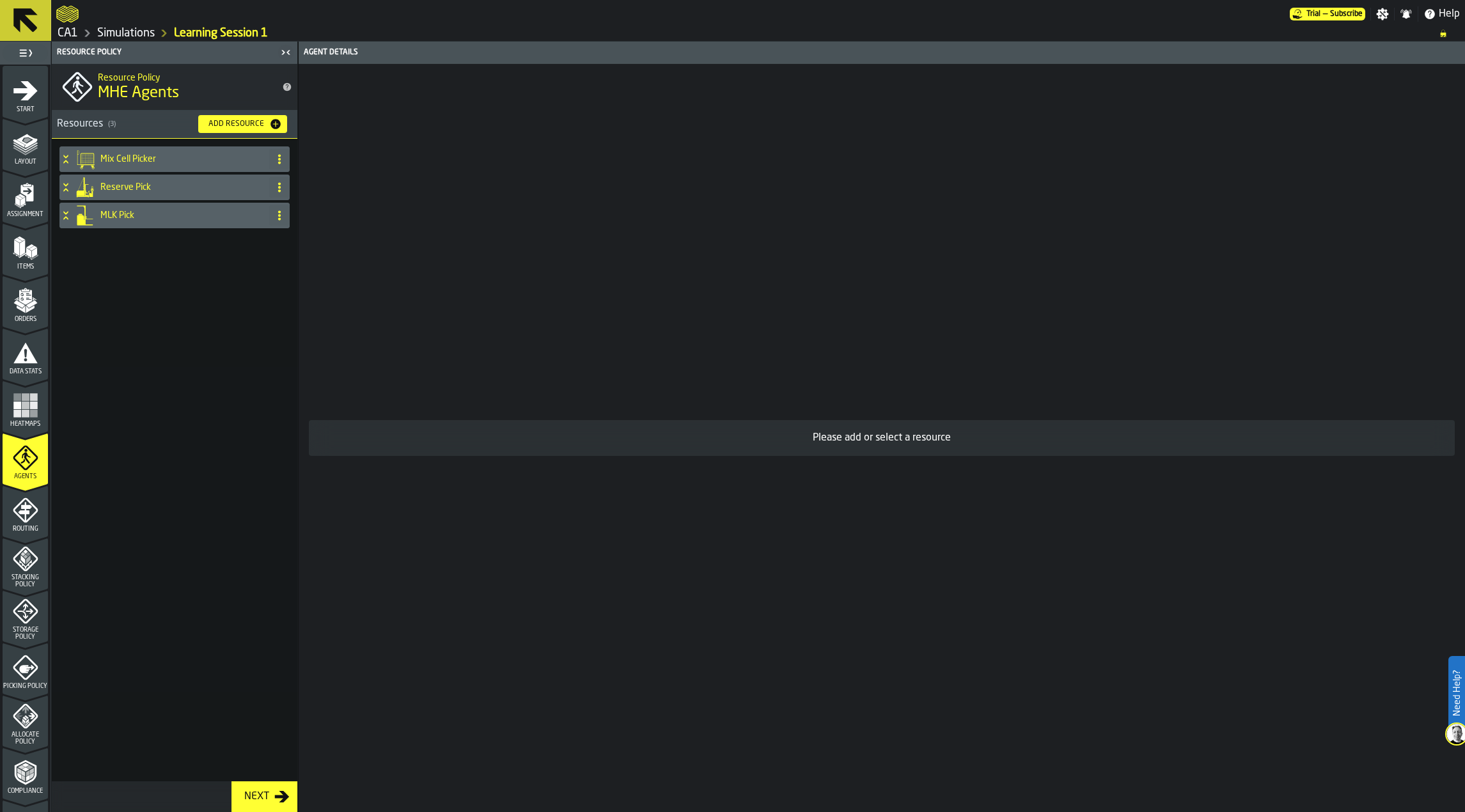
click at [25, 141] on polygon "menu Layout" at bounding box center [27, 140] width 8 height 4
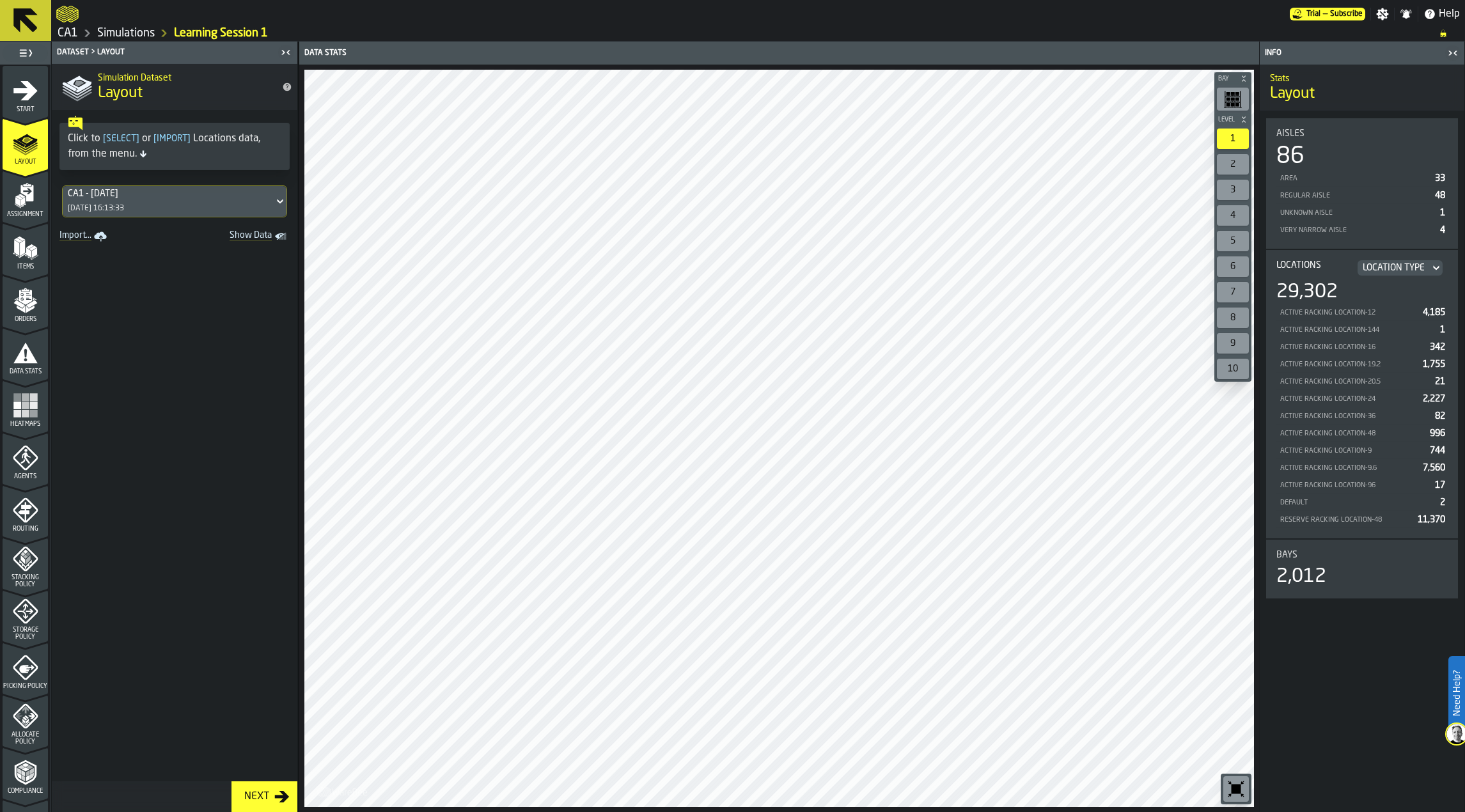
click at [25, 411] on rect "menu Heatmaps" at bounding box center [25, 413] width 8 height 8
